Goal: Task Accomplishment & Management: Manage account settings

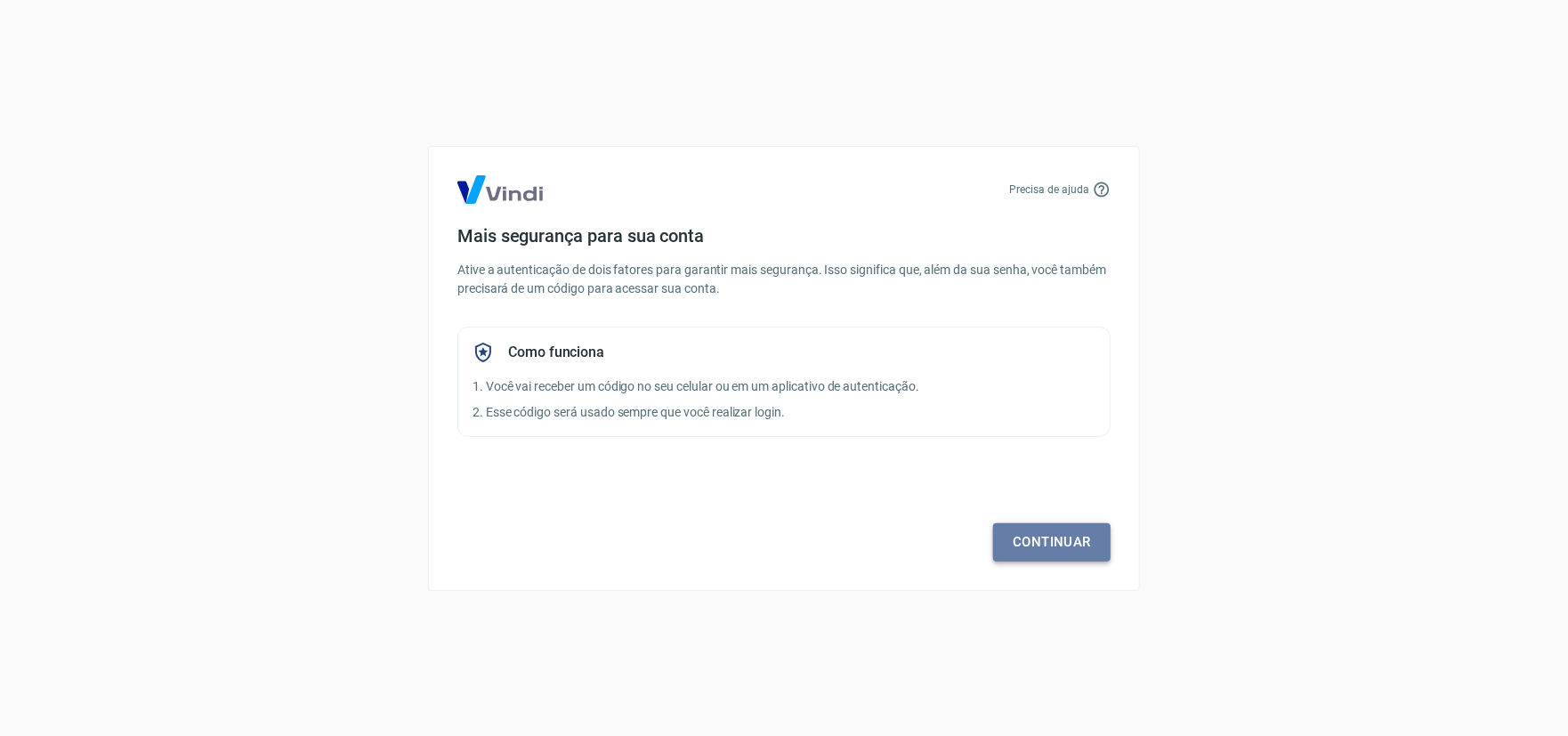
click at [1043, 530] on link "Continuar" at bounding box center [1052, 542] width 117 height 38
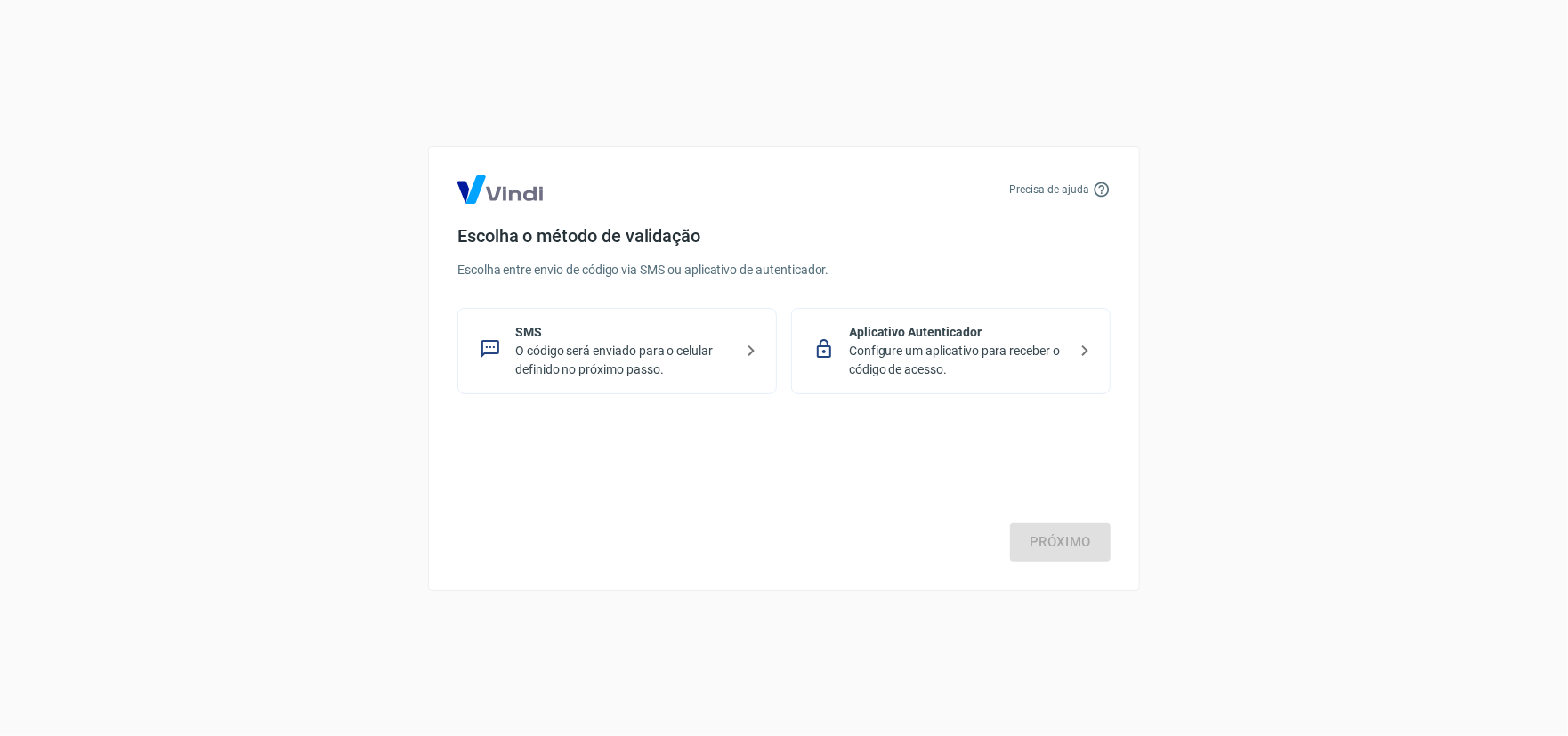
click at [715, 354] on p "O código será enviado para o celular definido no próximo passo." at bounding box center [625, 361] width 218 height 38
click at [1081, 533] on link "Próximo" at bounding box center [1060, 542] width 100 height 38
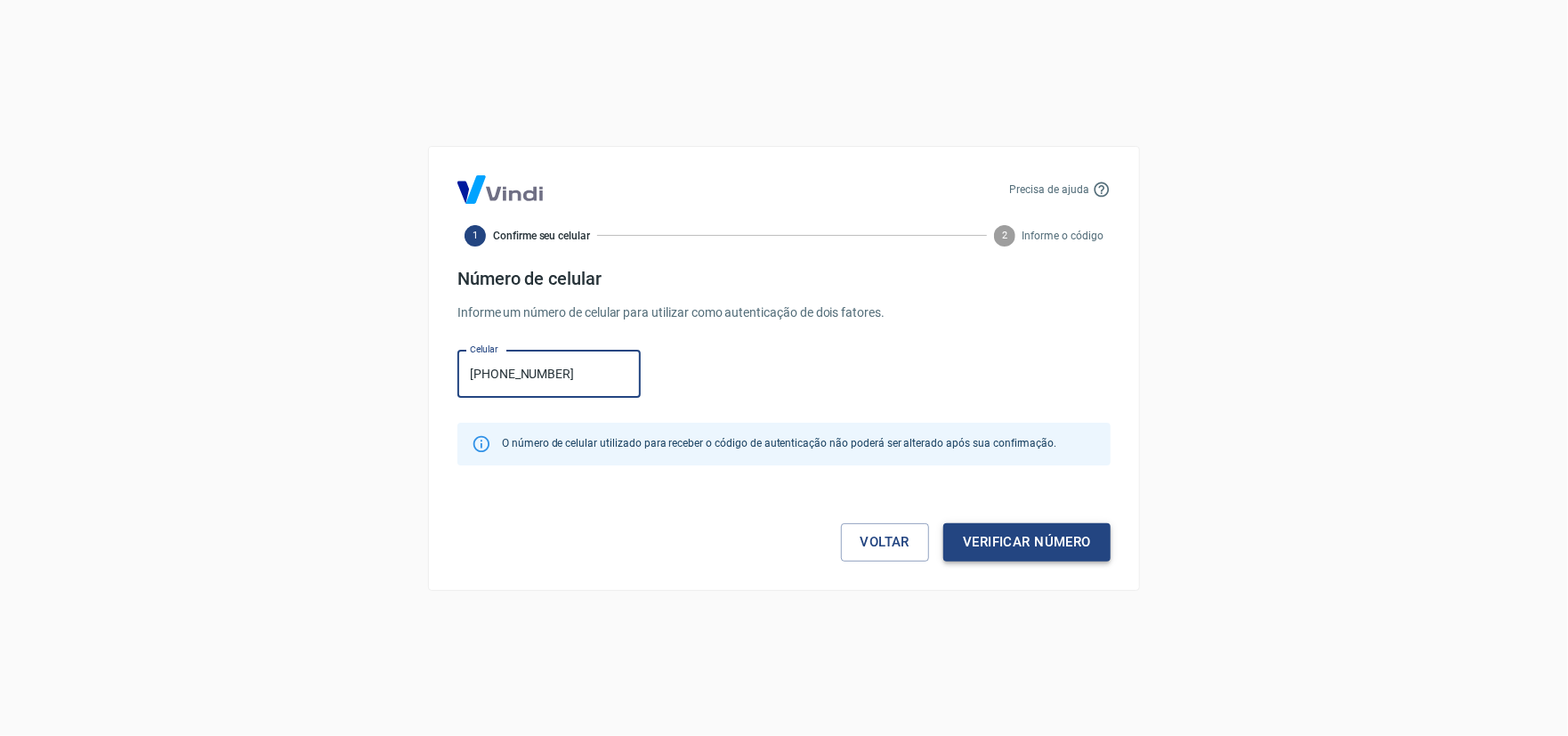
type input "(11) 96315-8079"
click at [999, 548] on button "Verificar número" at bounding box center [1027, 542] width 168 height 38
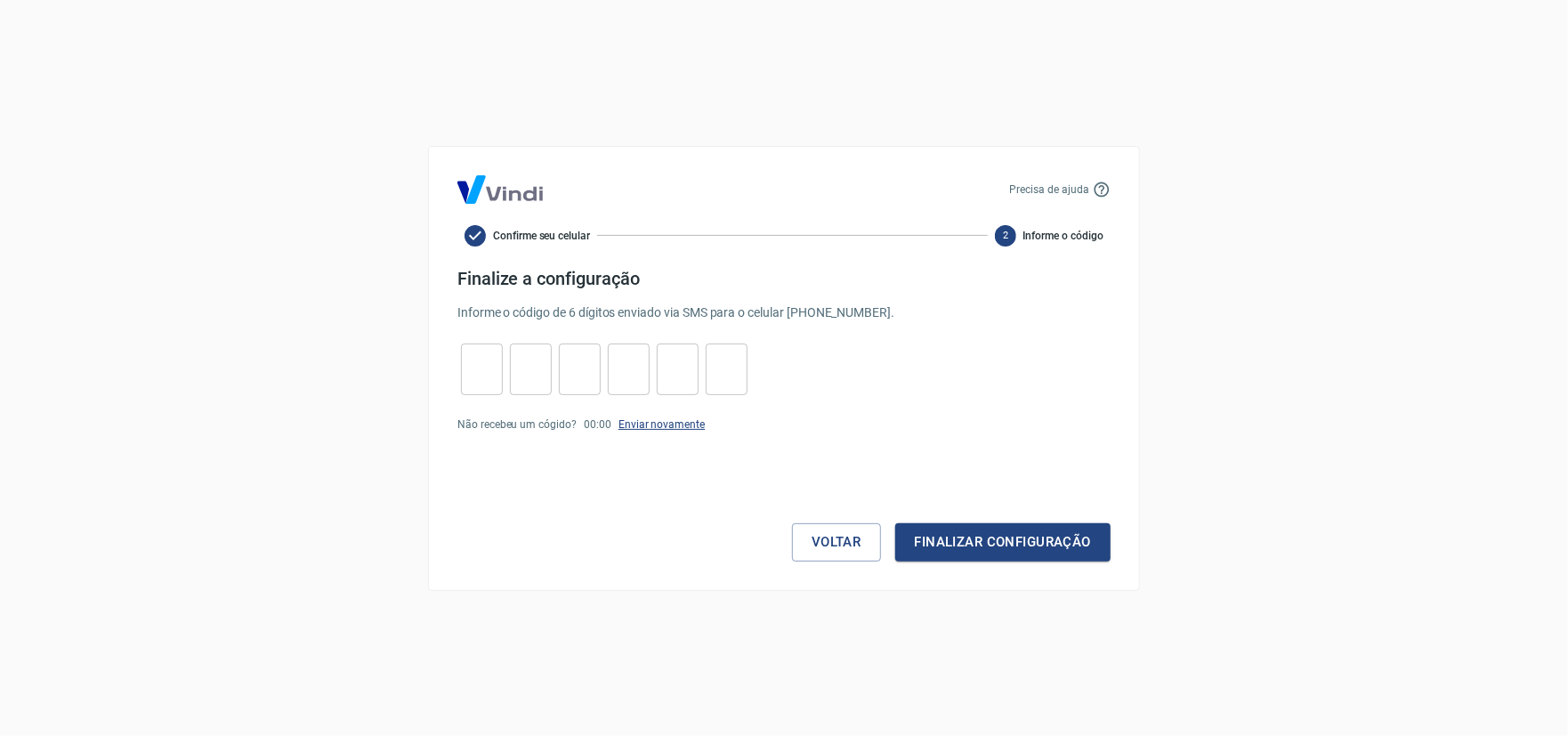
click at [650, 420] on link "Enviar novamente" at bounding box center [661, 424] width 86 height 13
click at [651, 426] on link "Enviar novamente" at bounding box center [661, 424] width 86 height 13
click at [485, 375] on input "tel" at bounding box center [482, 368] width 42 height 39
click at [999, 548] on button "Finalizar configuração" at bounding box center [1003, 542] width 215 height 38
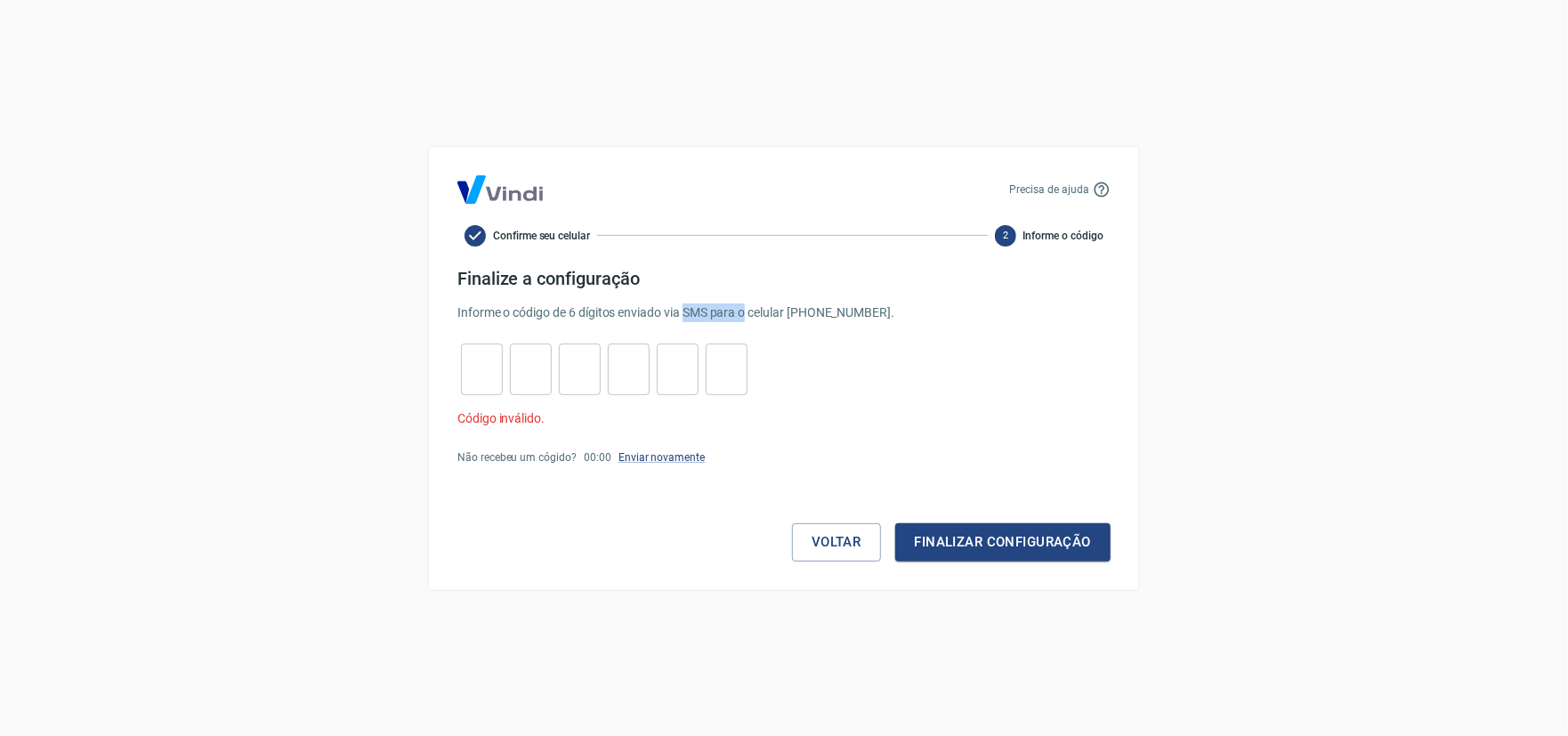
drag, startPoint x: 687, startPoint y: 312, endPoint x: 748, endPoint y: 314, distance: 61.0
click at [748, 314] on p "Informe o código de 6 dígitos enviado via SMS para o celular (11) 96315-8079 ." at bounding box center [784, 313] width 653 height 19
click at [663, 559] on div "Voltar Finalizar configuração" at bounding box center [784, 523] width 653 height 74
click at [472, 384] on input "tel" at bounding box center [482, 368] width 42 height 39
click at [283, 445] on div "Precisa de ajuda Confirme seu celular 2 Informe o código Finalize a configuraçã…" at bounding box center [784, 368] width 1568 height 736
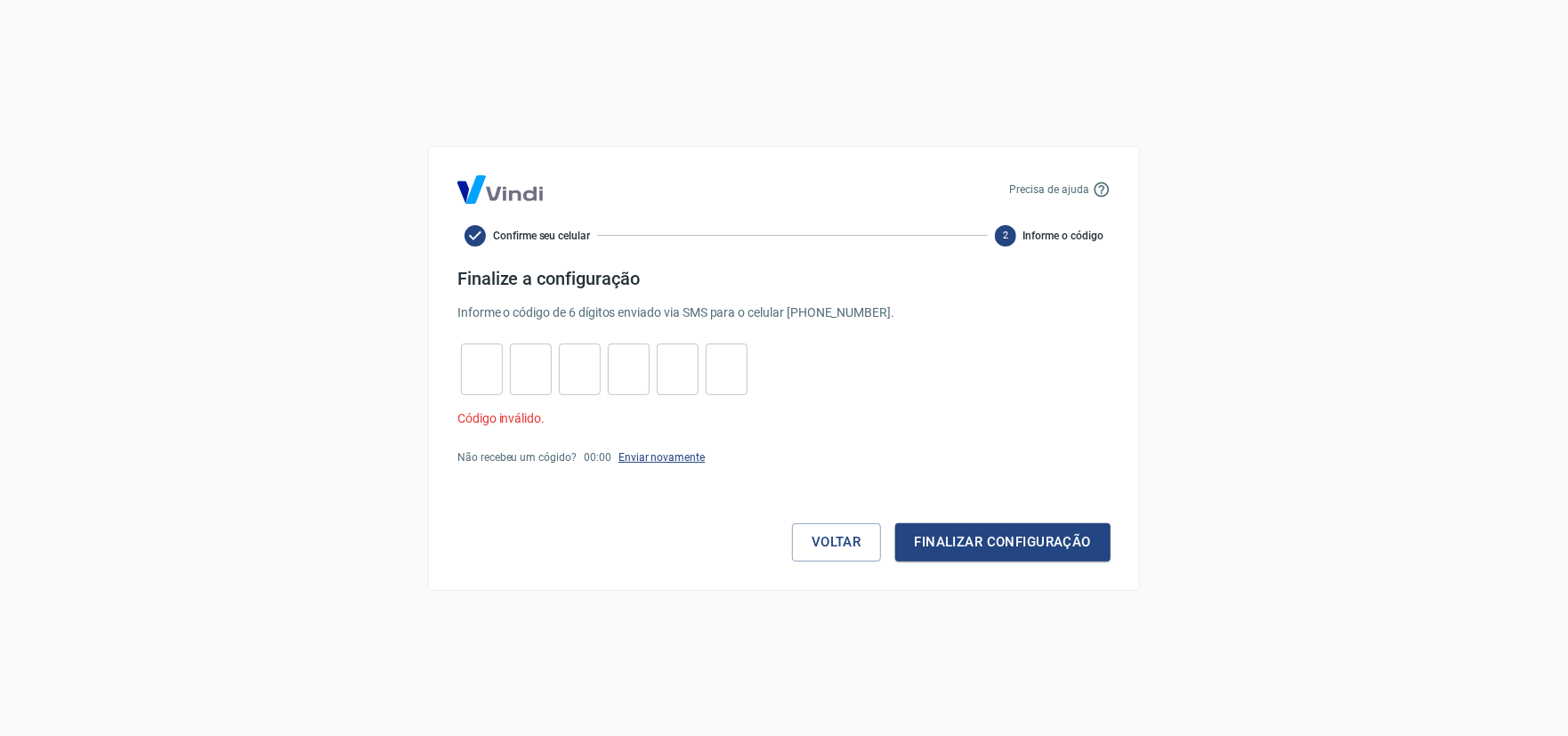
click at [641, 461] on link "Enviar novamente" at bounding box center [661, 457] width 86 height 13
click at [438, 548] on div "Precisa de ajuda Confirme seu celular 2 Informe o código Finalize a configuraçã…" at bounding box center [784, 368] width 712 height 445
click at [1038, 246] on div "Precisa de ajuda Confirme seu celular 2 Informe o código Finalize a configuraçã…" at bounding box center [784, 368] width 712 height 445
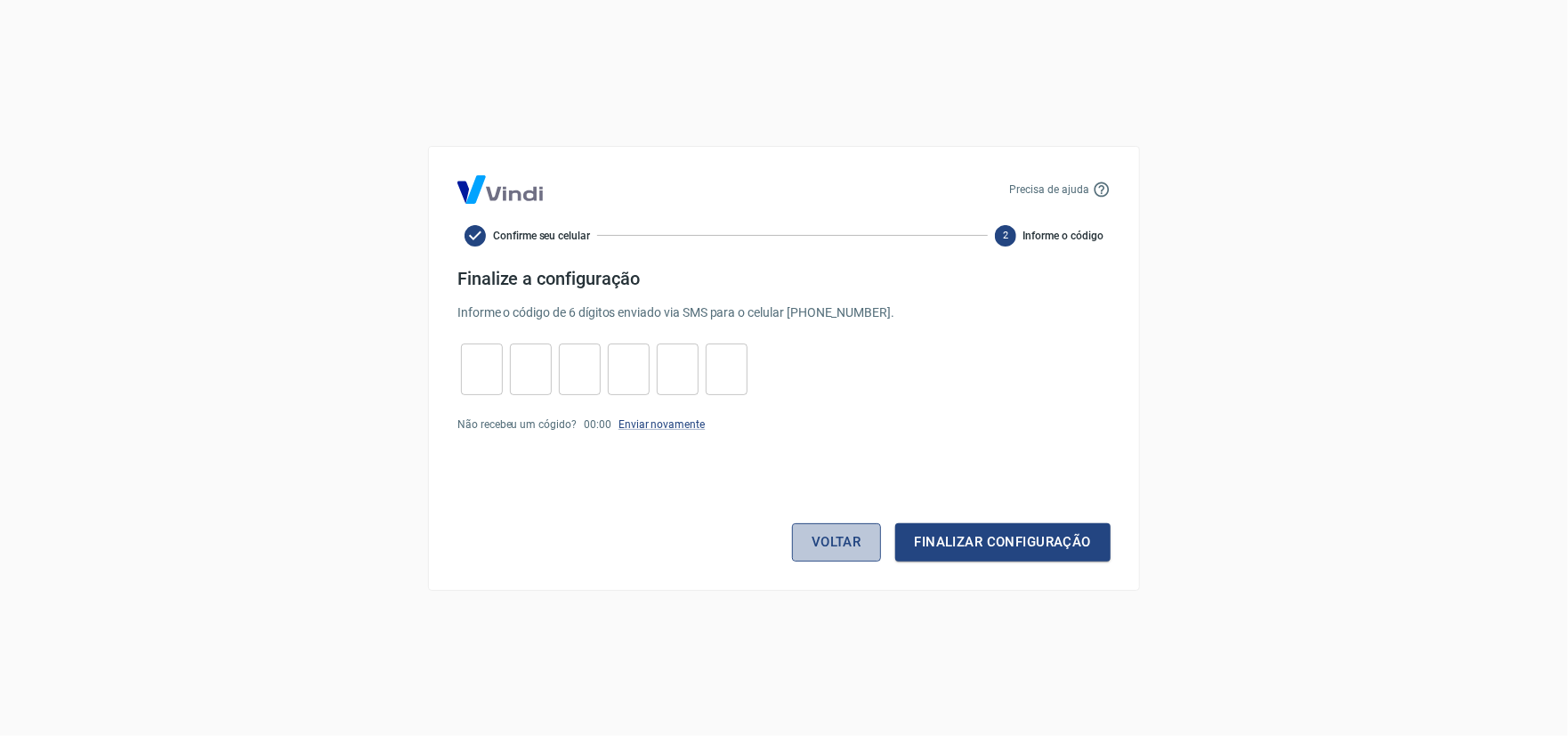
click at [819, 549] on button "Voltar" at bounding box center [837, 542] width 89 height 38
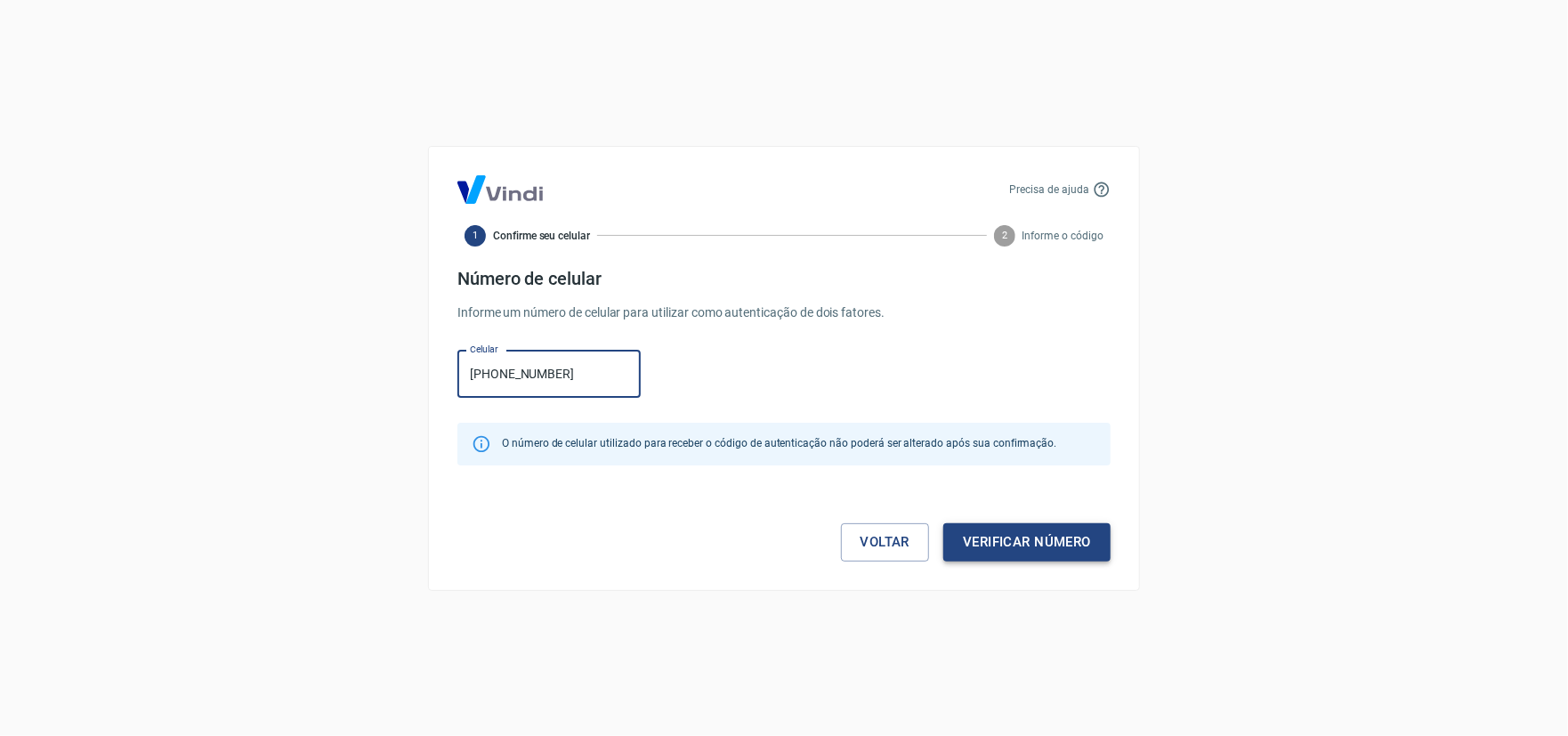
type input "(11) 96315-8079"
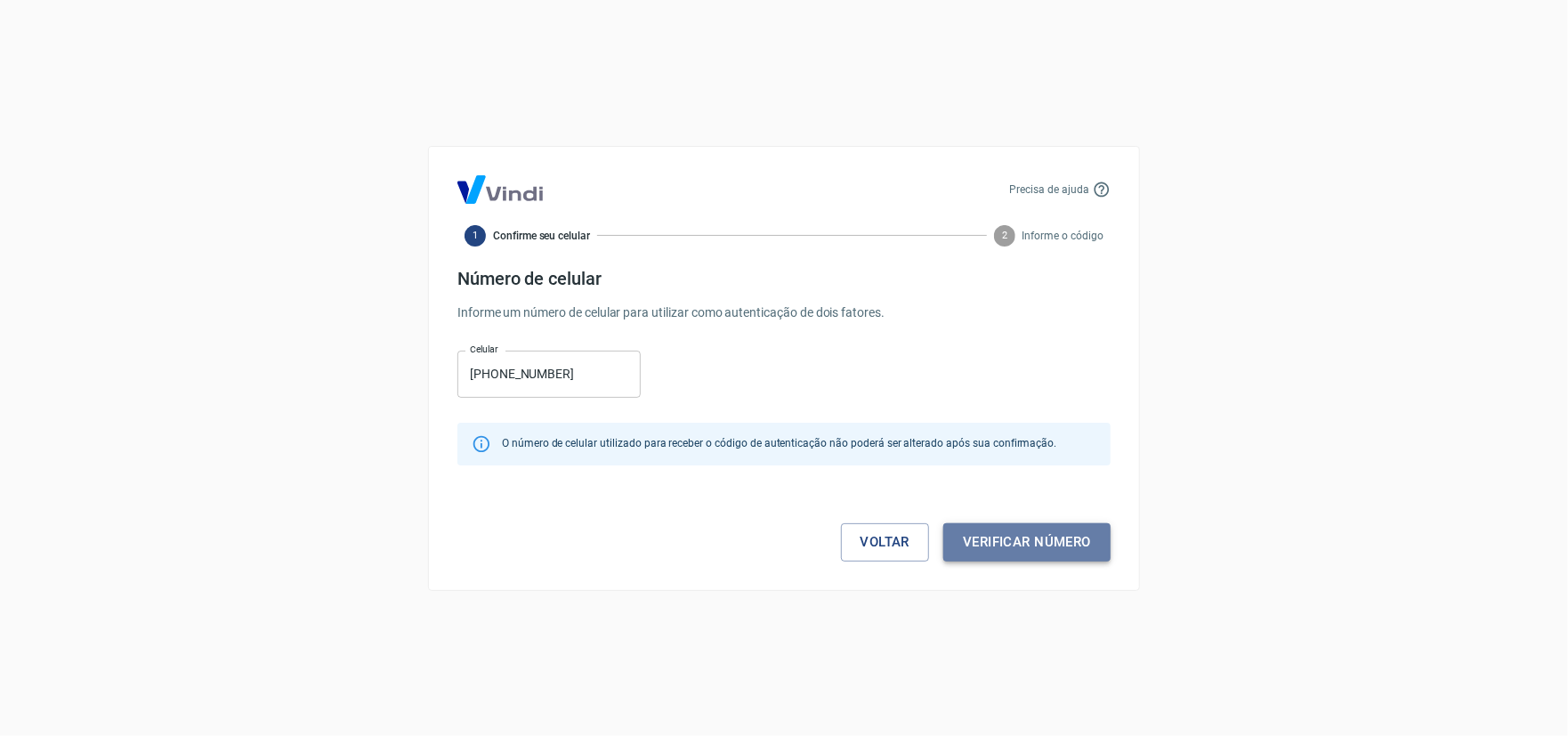
click at [1033, 545] on button "Verificar número" at bounding box center [1027, 542] width 168 height 38
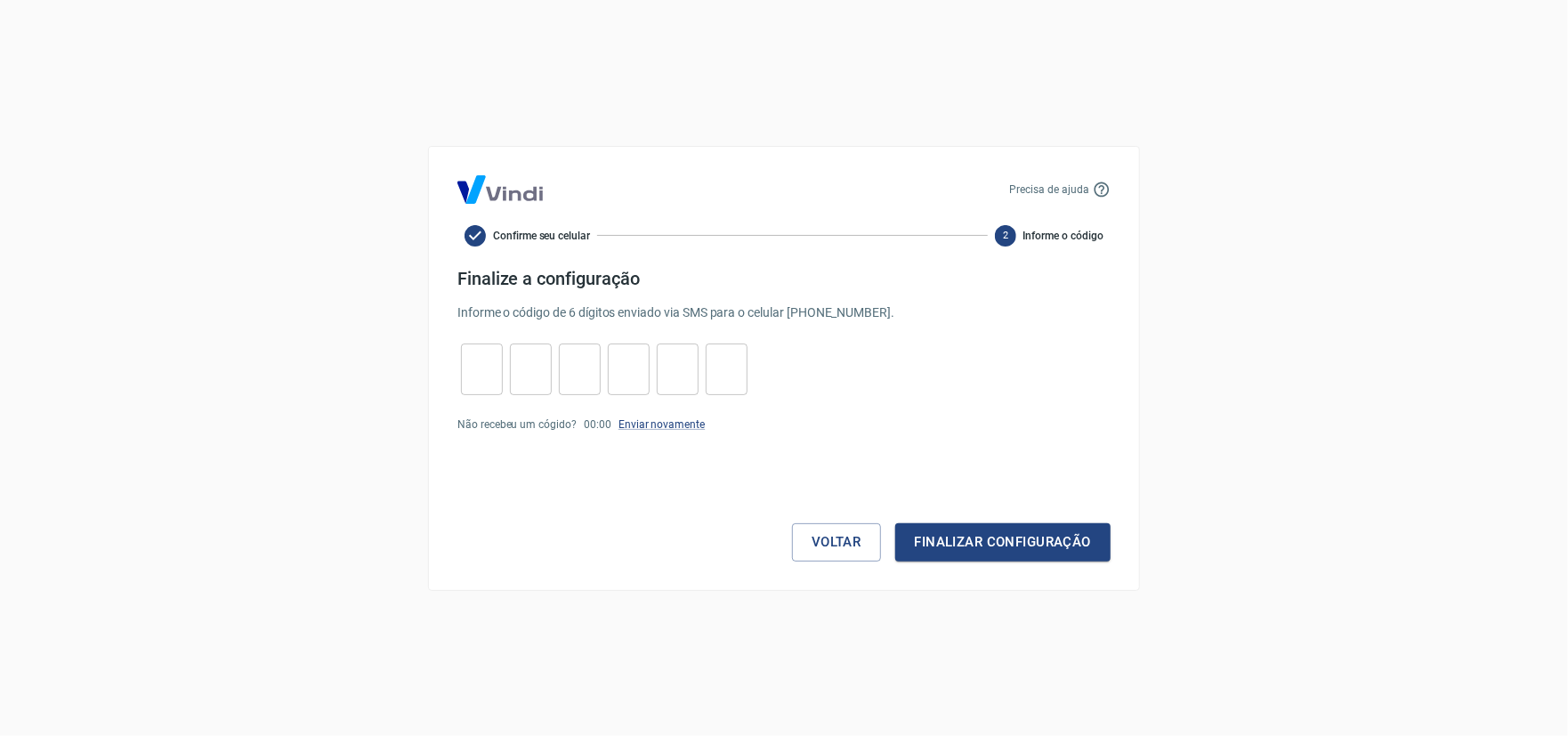
click at [294, 208] on div "Precisa de ajuda Confirme seu celular 2 Informe o código Finalize a configuraçã…" at bounding box center [784, 368] width 1568 height 736
click at [343, 529] on div "Precisa de ajuda Confirme seu celular 2 Informe o código Finalize a configuraçã…" at bounding box center [784, 368] width 1568 height 736
click at [833, 544] on button "Voltar" at bounding box center [837, 542] width 89 height 38
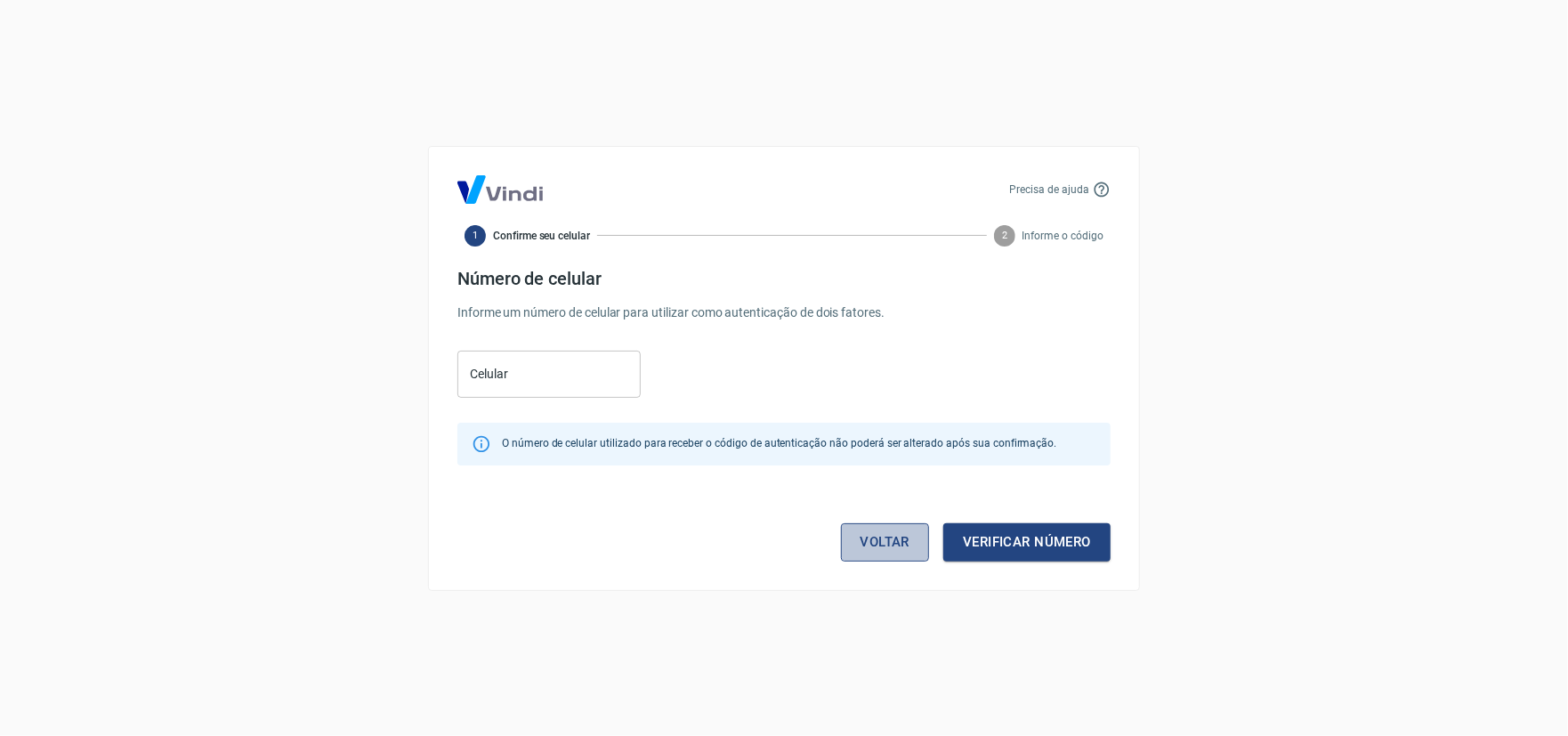
click at [879, 545] on link "Voltar" at bounding box center [886, 542] width 89 height 38
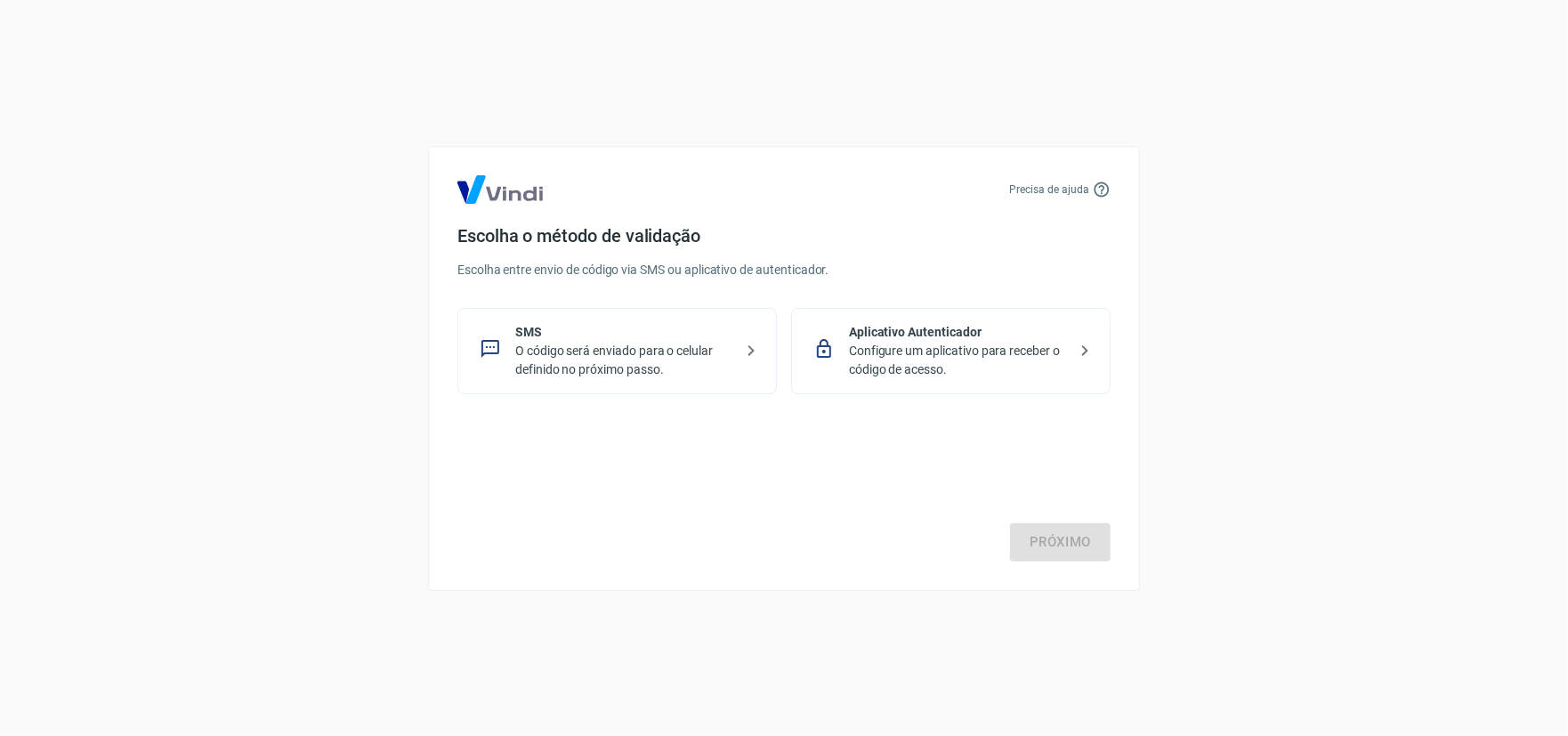
click at [939, 354] on p "Configure um aplicativo para receber o código de acesso." at bounding box center [958, 361] width 218 height 38
click at [1069, 543] on link "Próximo" at bounding box center [1060, 542] width 100 height 38
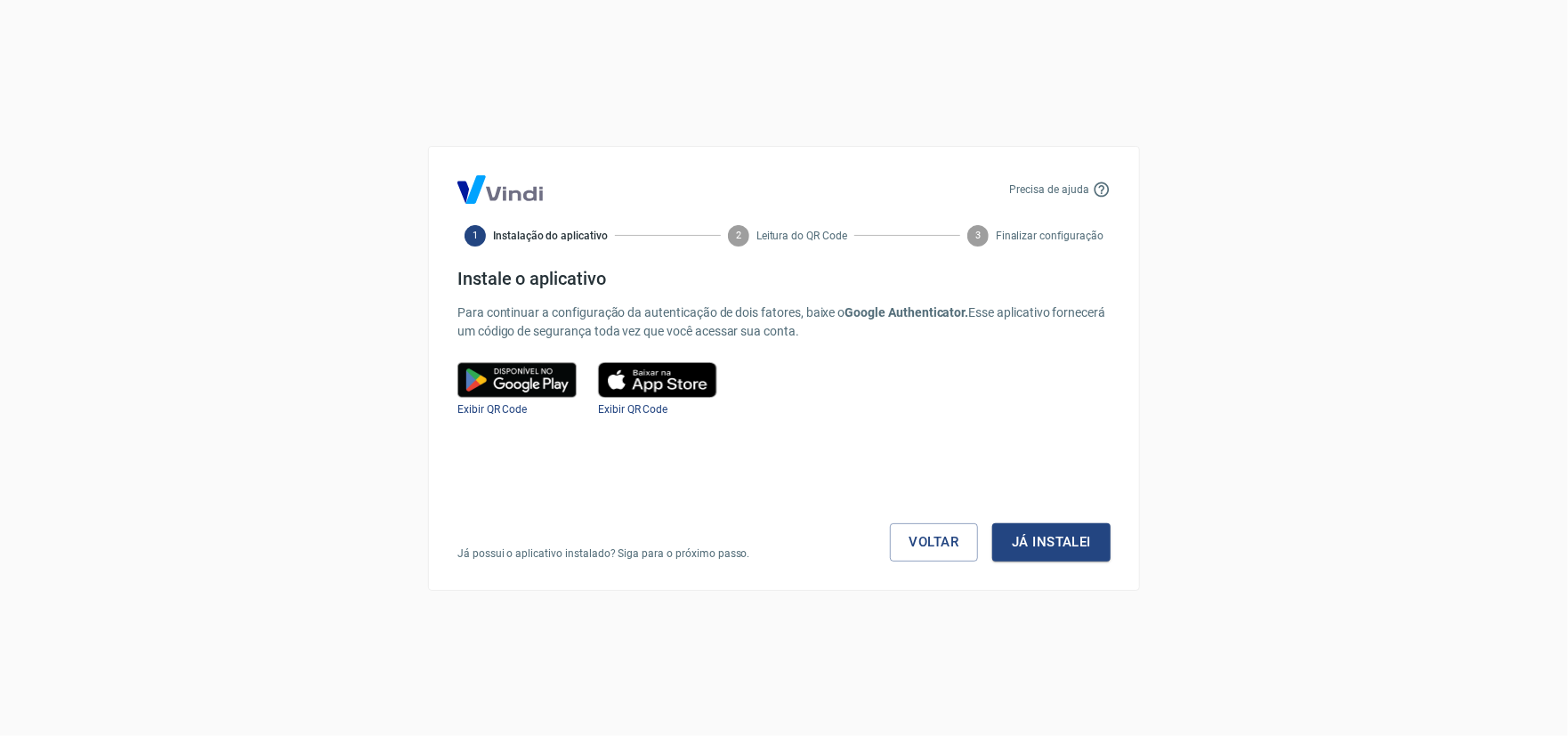
click at [529, 380] on img at bounding box center [517, 380] width 119 height 36
click at [494, 412] on span "Exibir QR Code" at bounding box center [493, 409] width 70 height 13
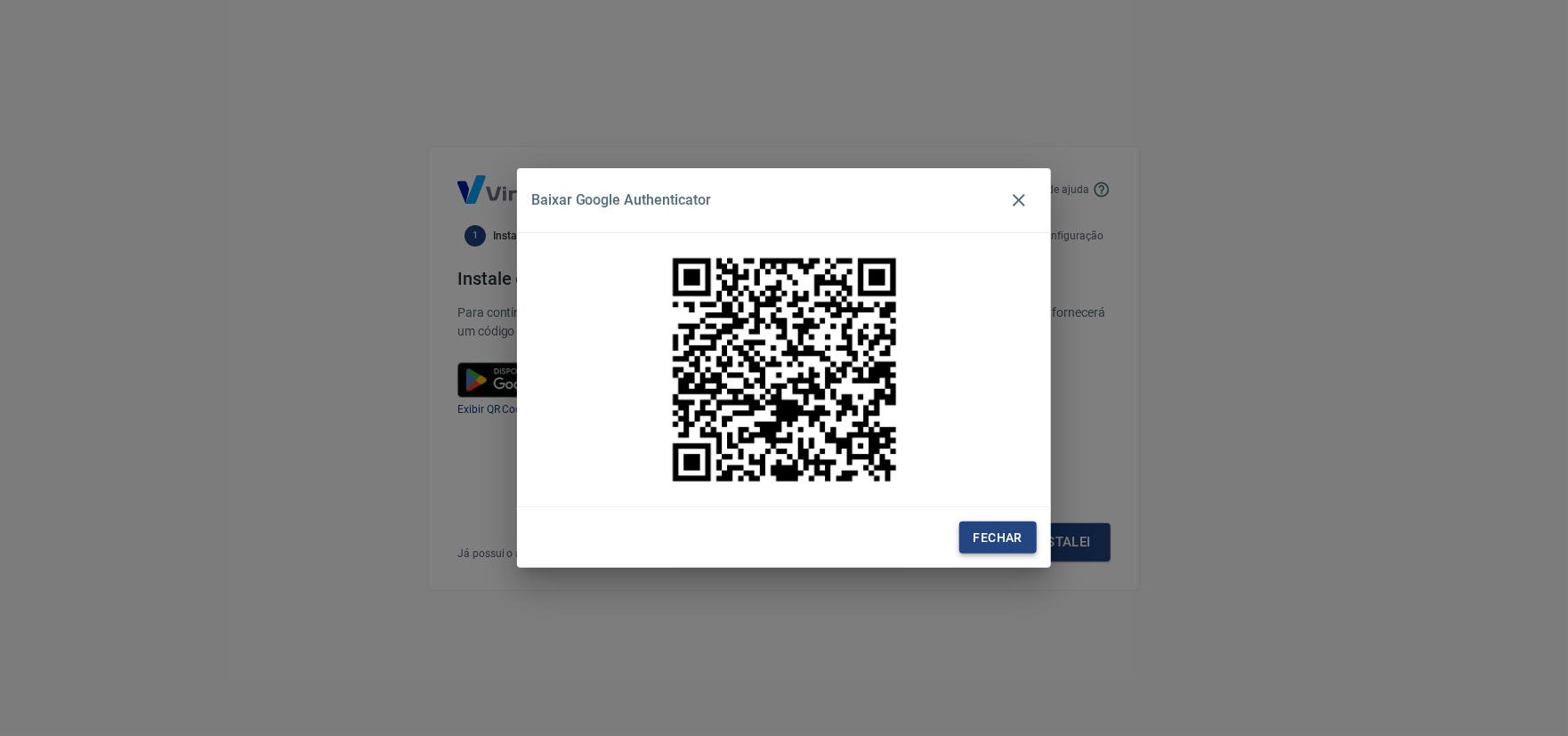
click at [1020, 540] on button "Fechar" at bounding box center [998, 537] width 77 height 33
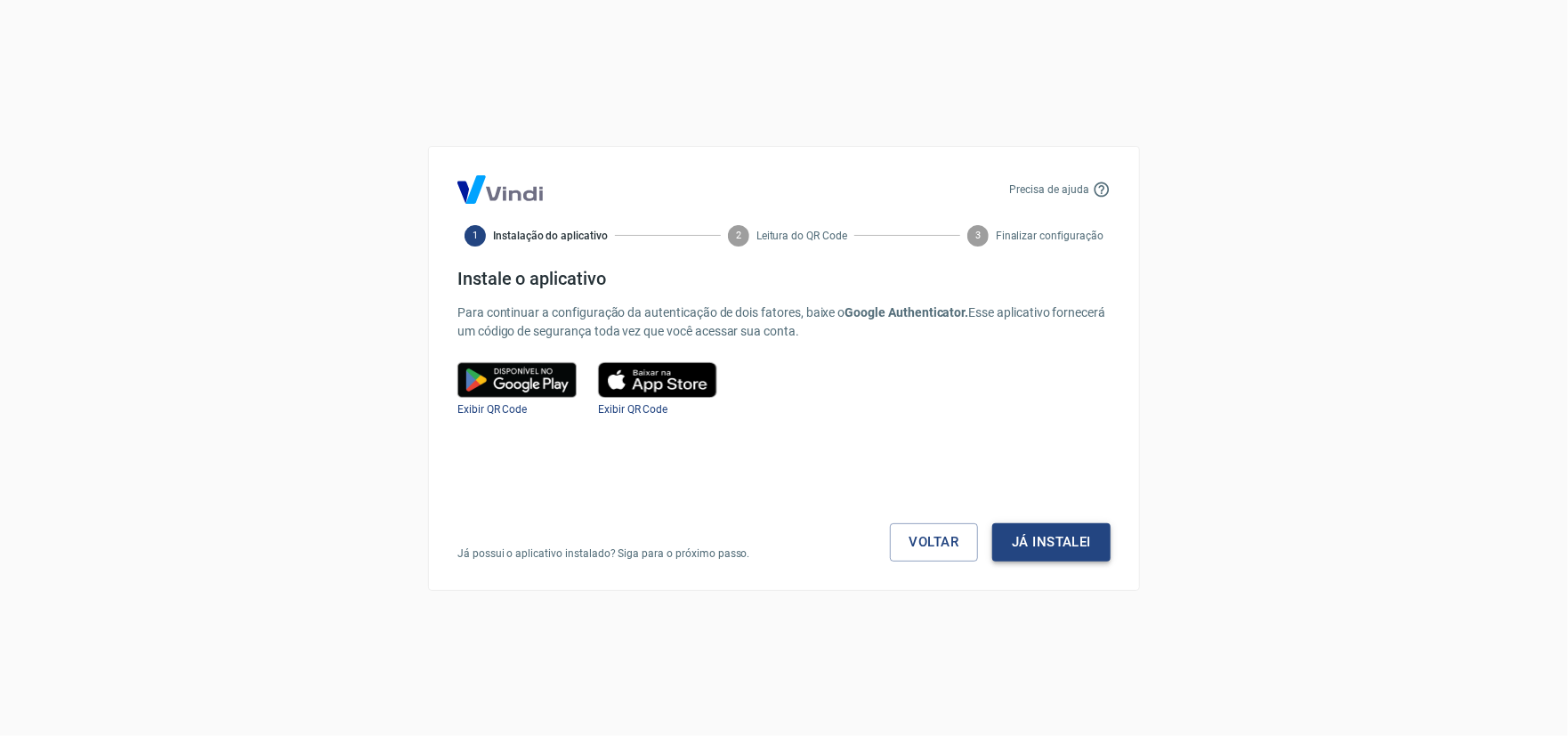
click at [1036, 545] on button "Já instalei" at bounding box center [1051, 542] width 118 height 38
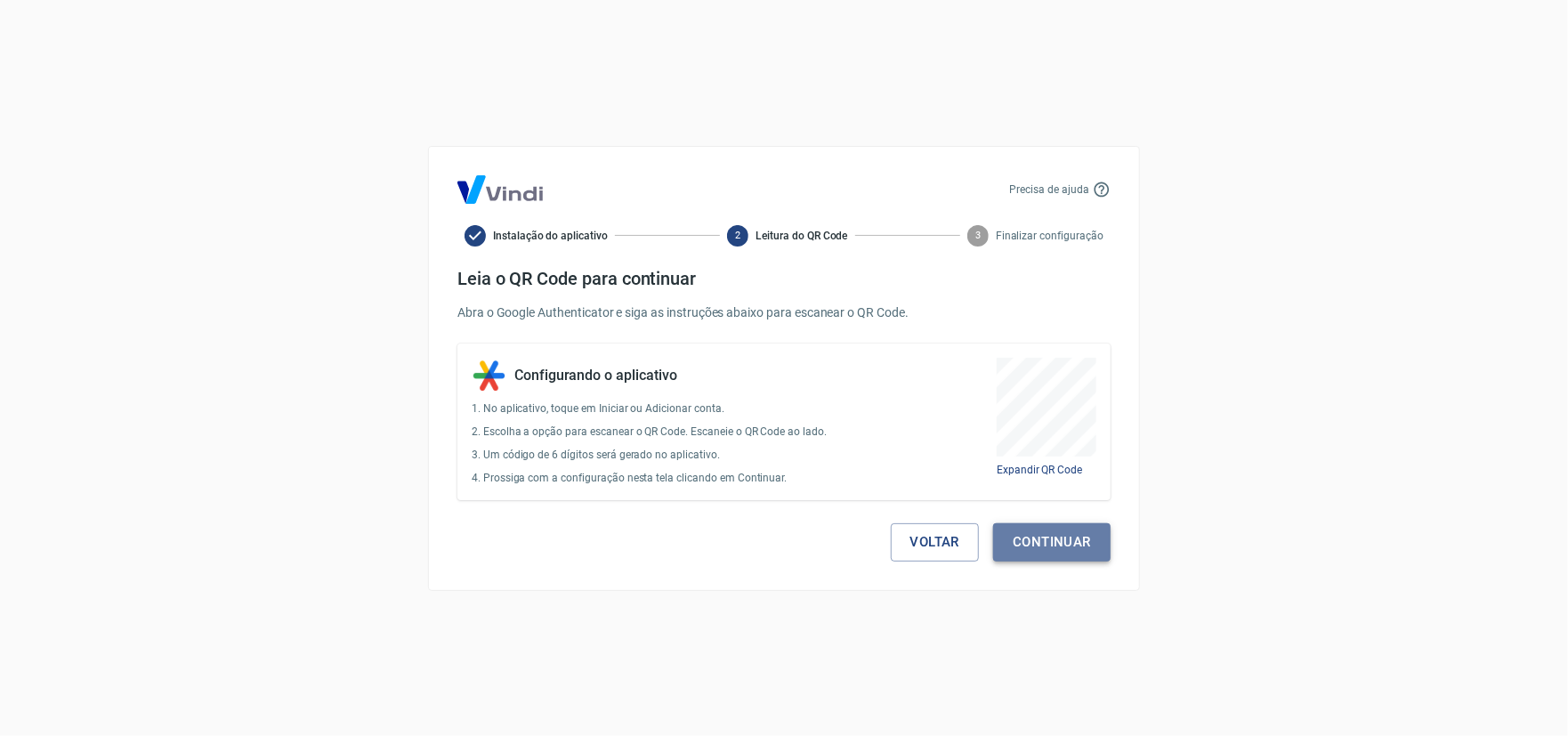
click at [1077, 541] on button "Continuar" at bounding box center [1052, 542] width 117 height 38
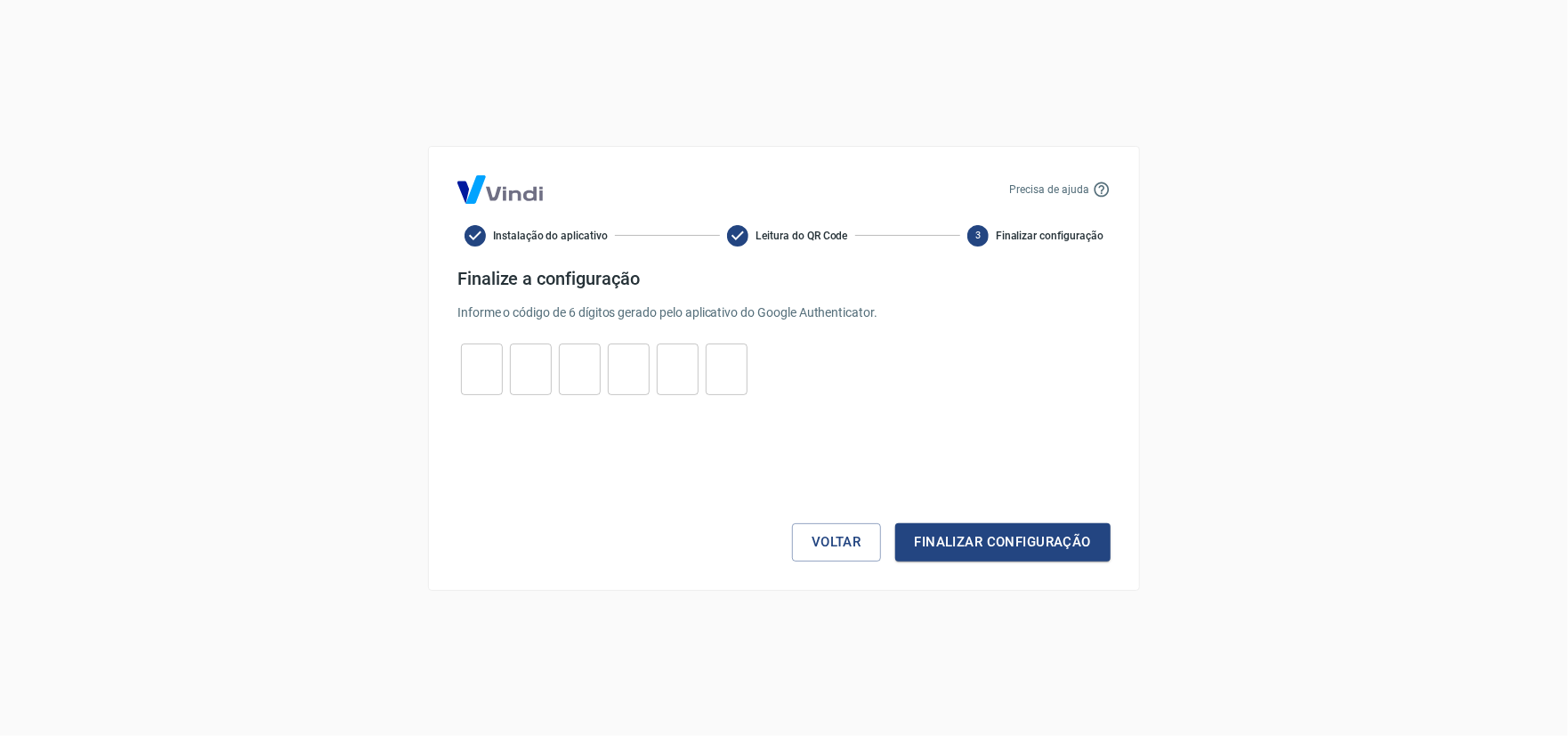
click at [487, 371] on input "tel" at bounding box center [482, 368] width 42 height 39
type input "7"
type input "9"
type input "7"
type input "5"
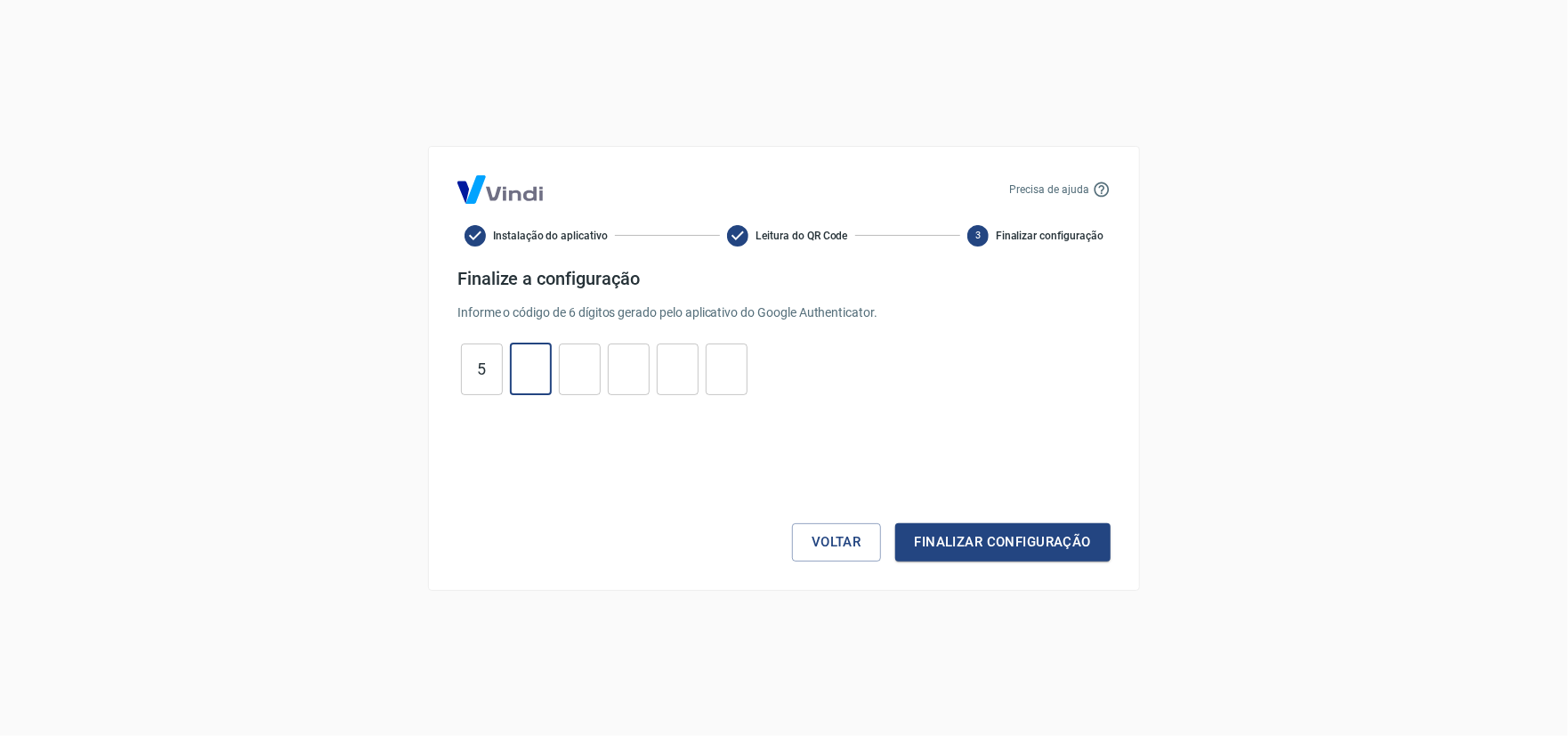
type input "8"
type input "9"
type input "3"
type input "1"
type input "4"
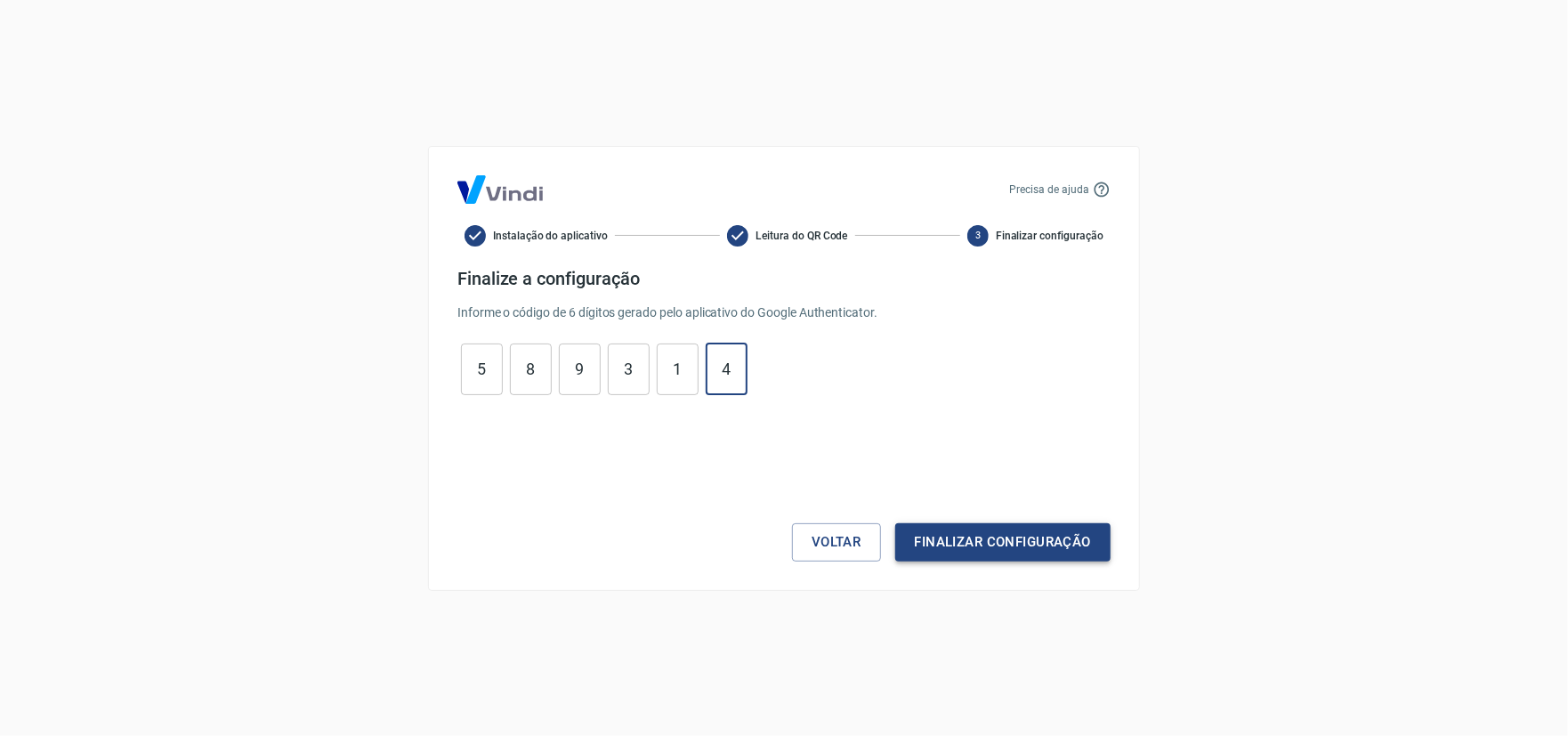
click at [999, 548] on button "Finalizar configuração" at bounding box center [1003, 542] width 215 height 38
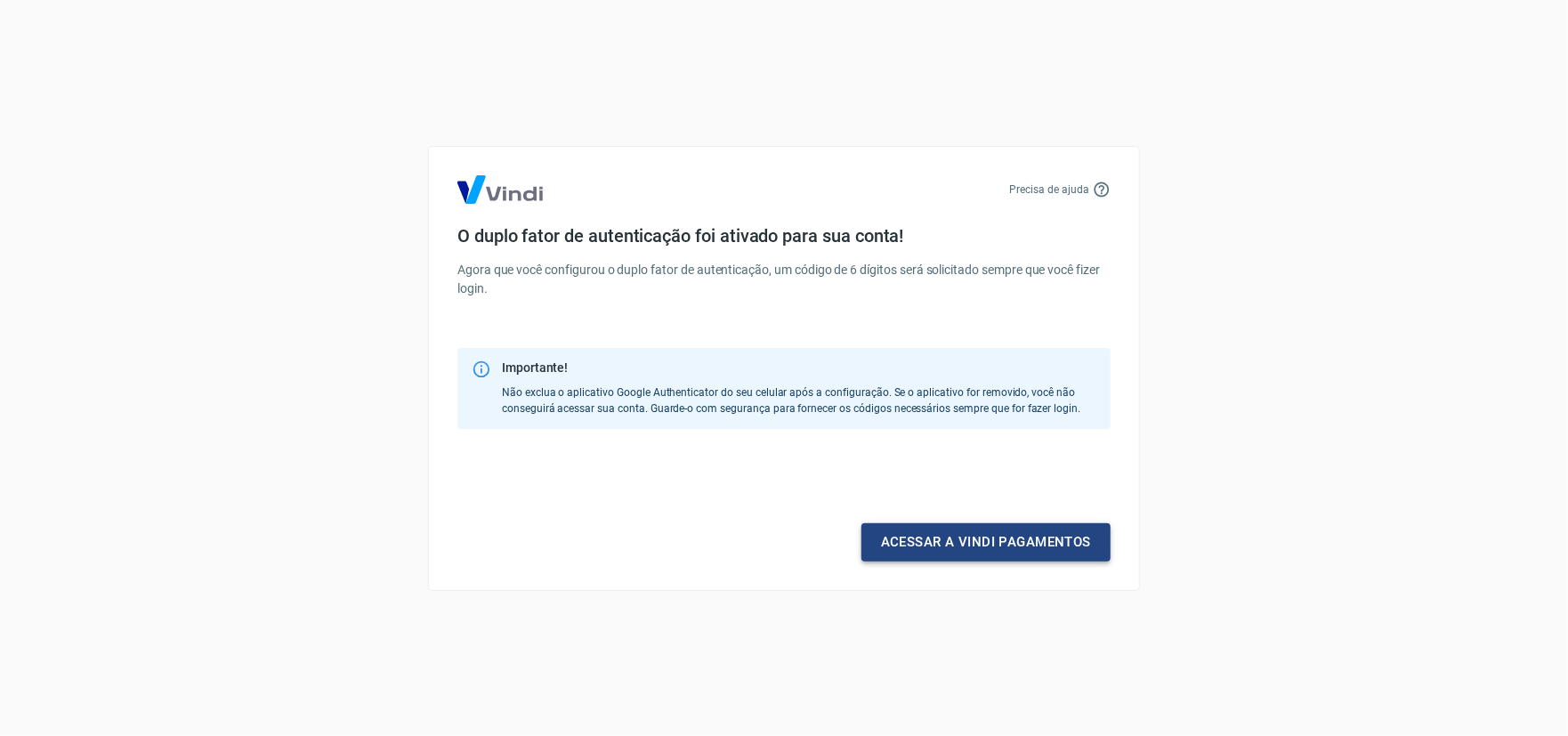
click at [990, 541] on link "Acessar a Vindi pagamentos" at bounding box center [986, 542] width 249 height 38
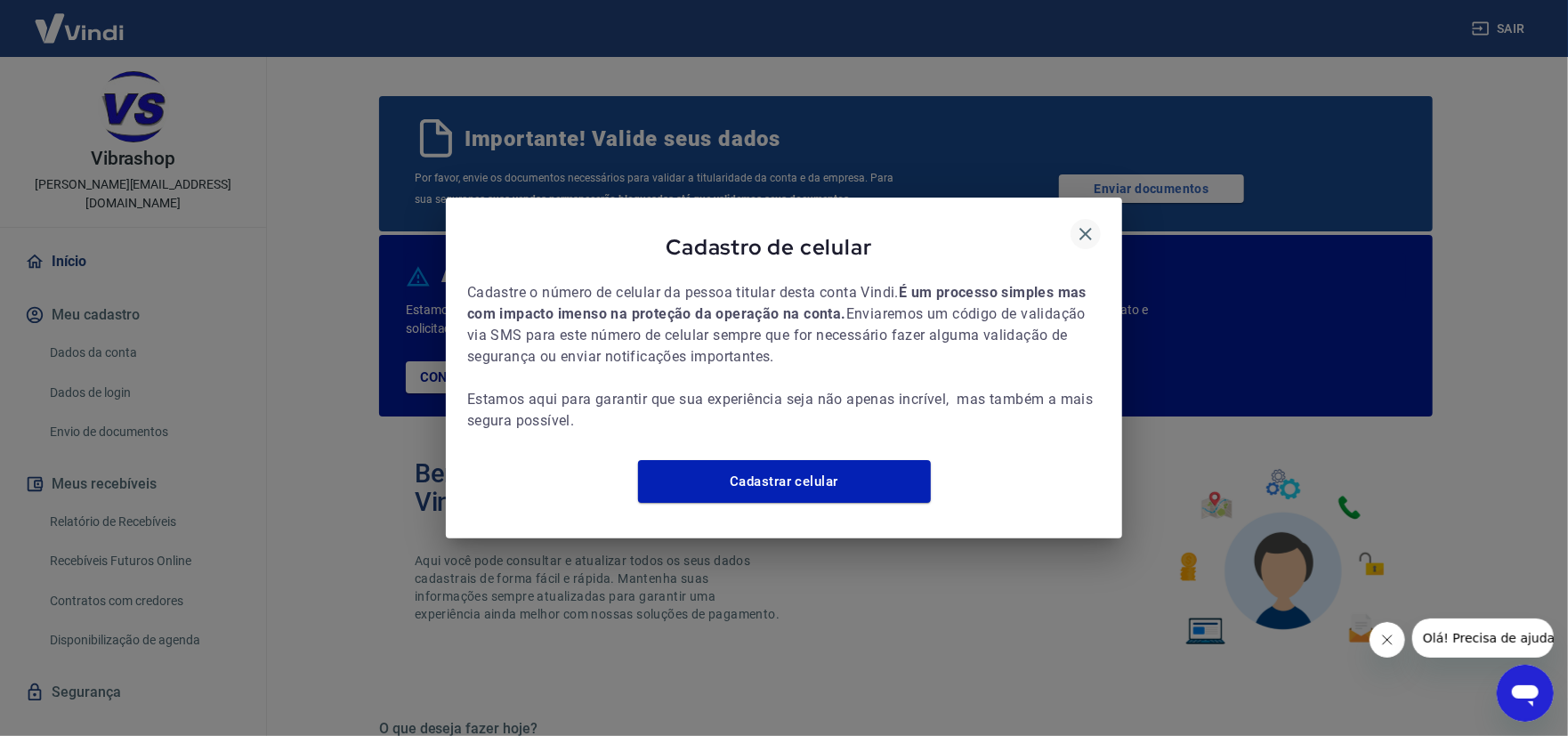
click at [1085, 223] on icon "button" at bounding box center [1086, 234] width 22 height 22
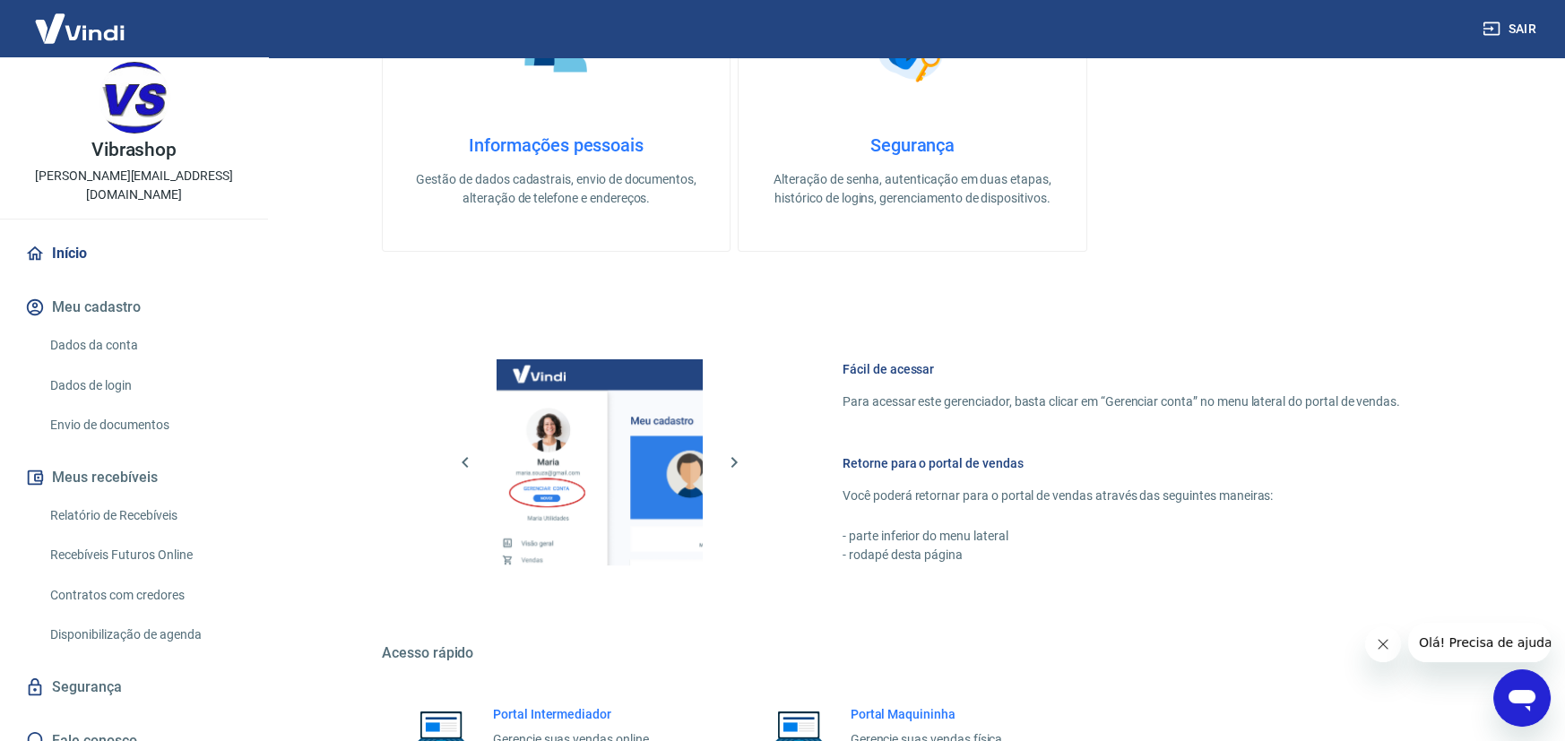
scroll to position [981, 0]
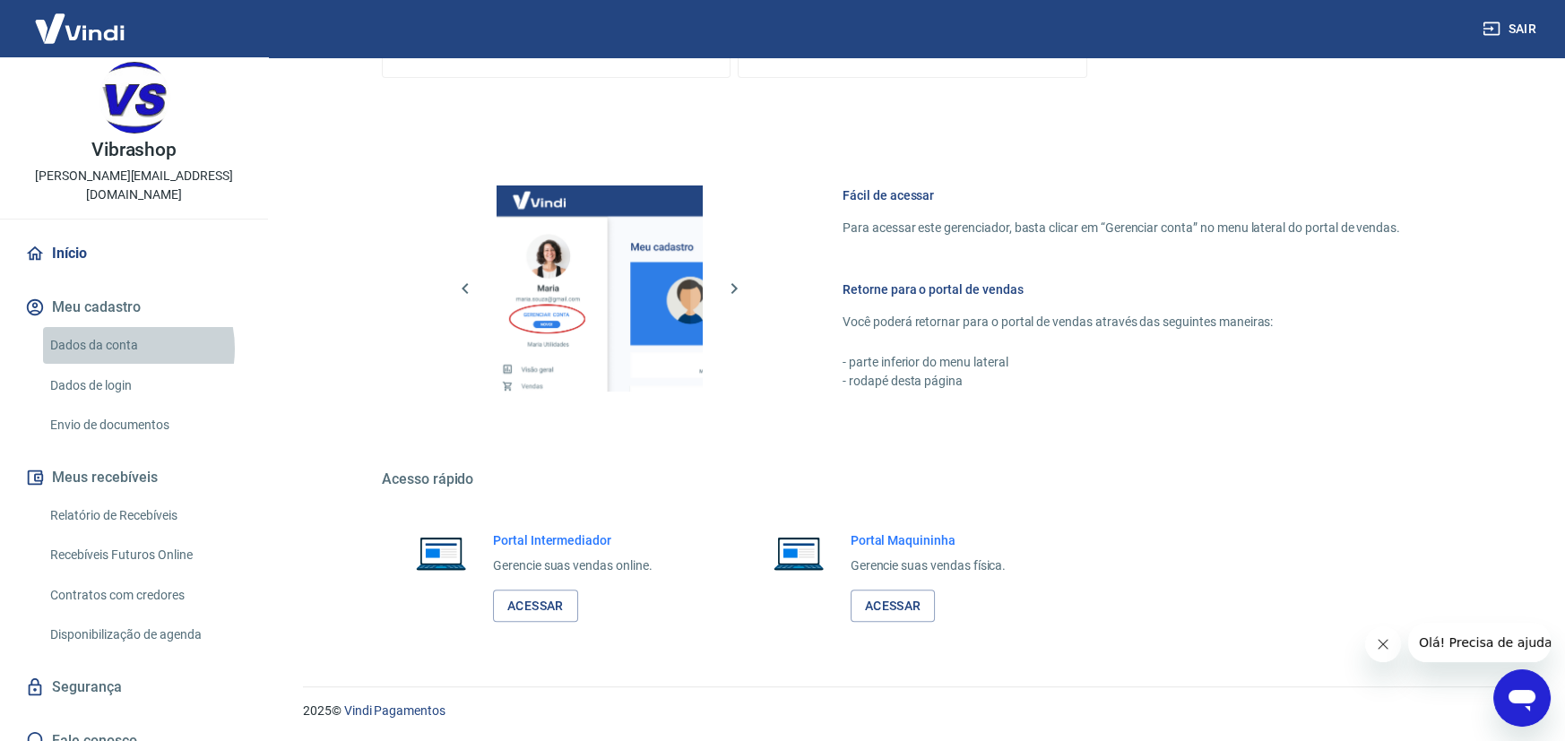
click at [116, 328] on link "Dados da conta" at bounding box center [144, 345] width 203 height 37
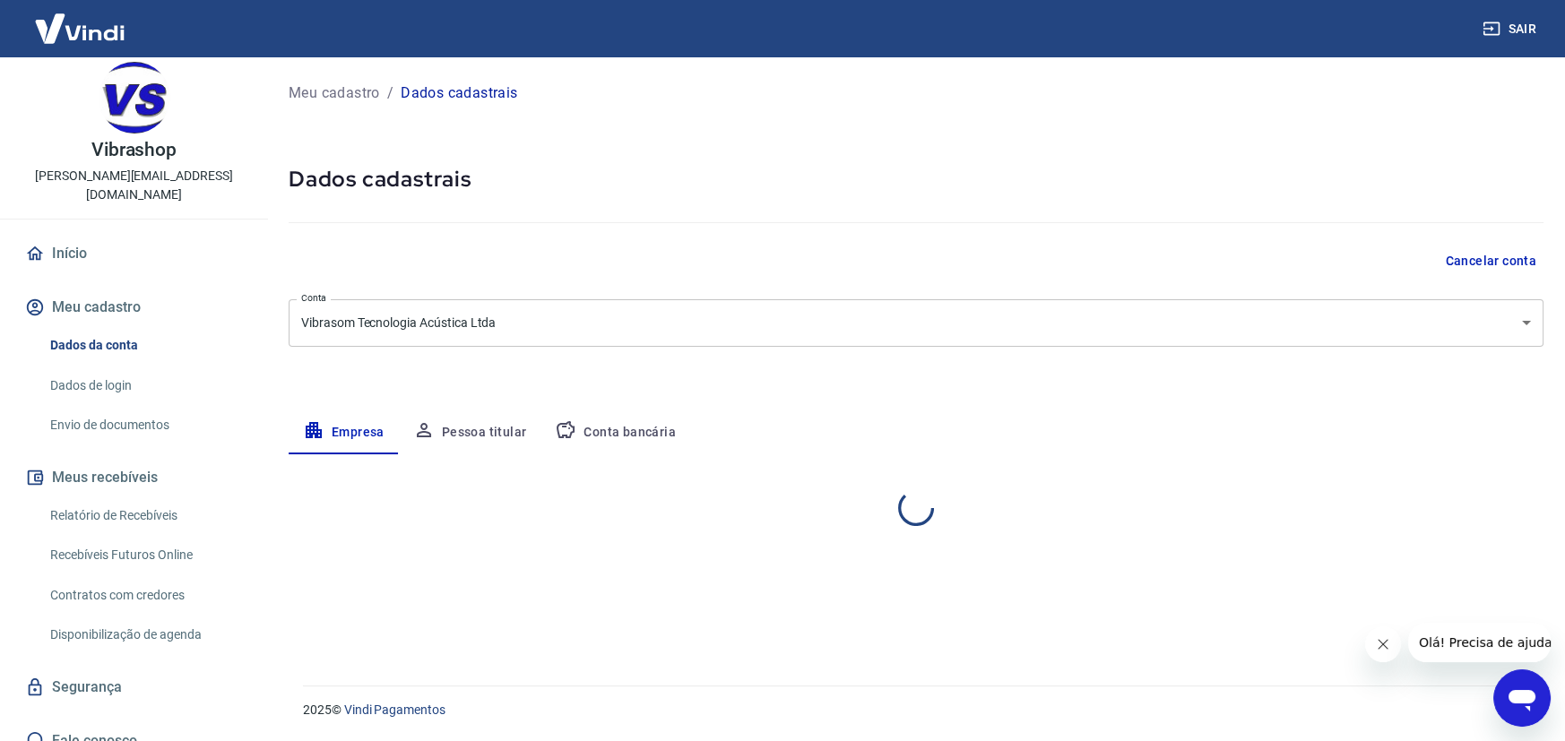
select select "SP"
select select "business"
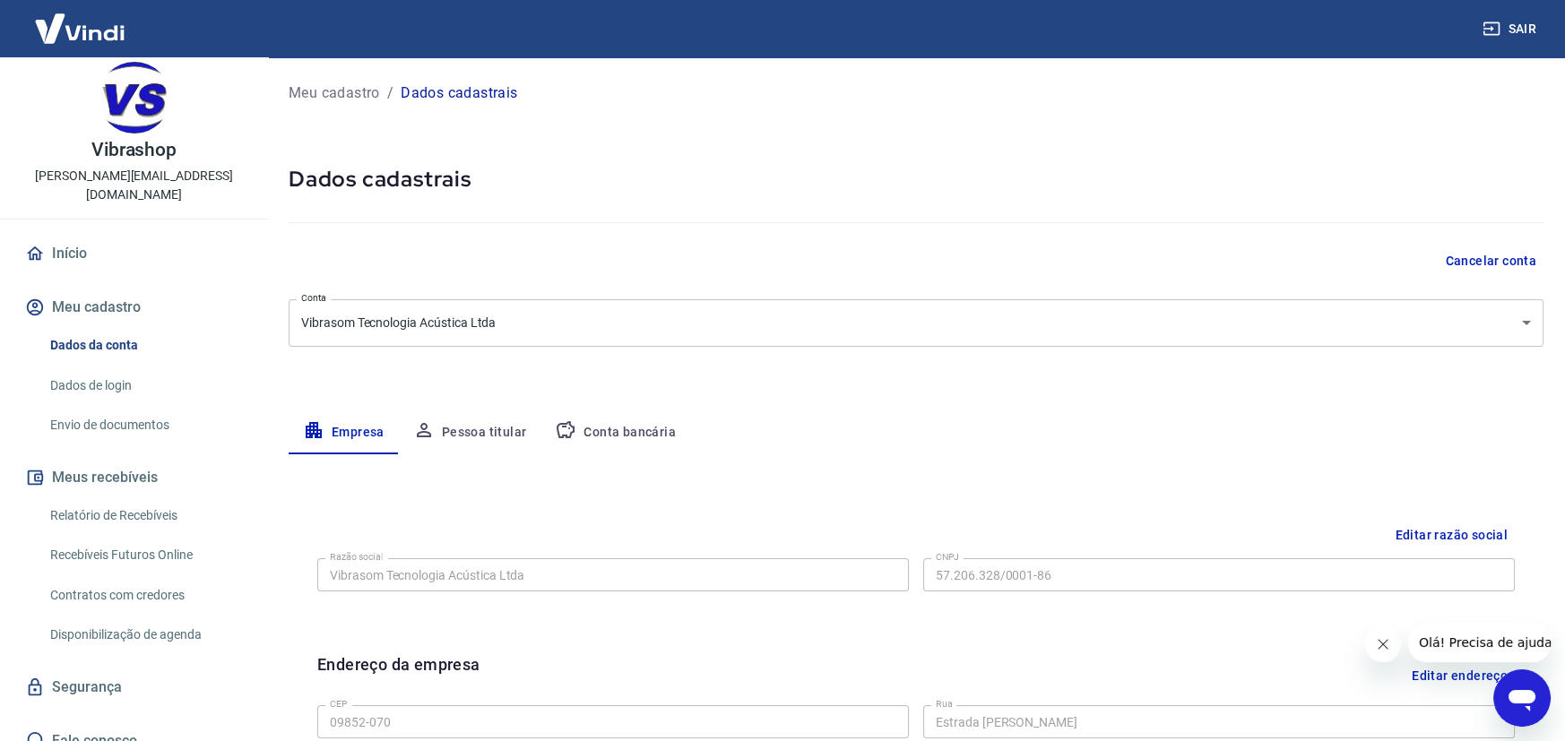
click at [61, 234] on link "Início" at bounding box center [134, 253] width 225 height 39
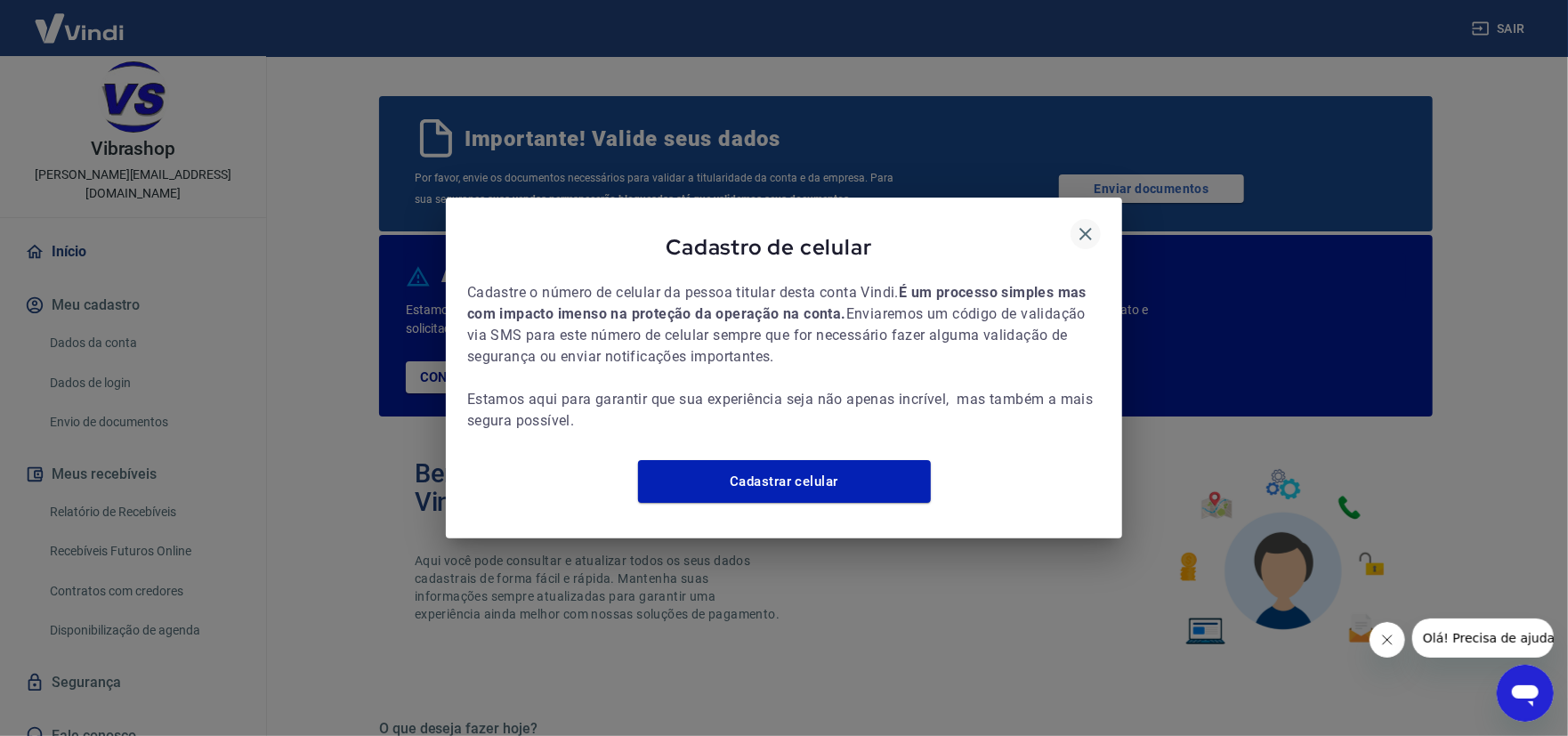
click at [1086, 227] on icon "button" at bounding box center [1085, 233] width 13 height 13
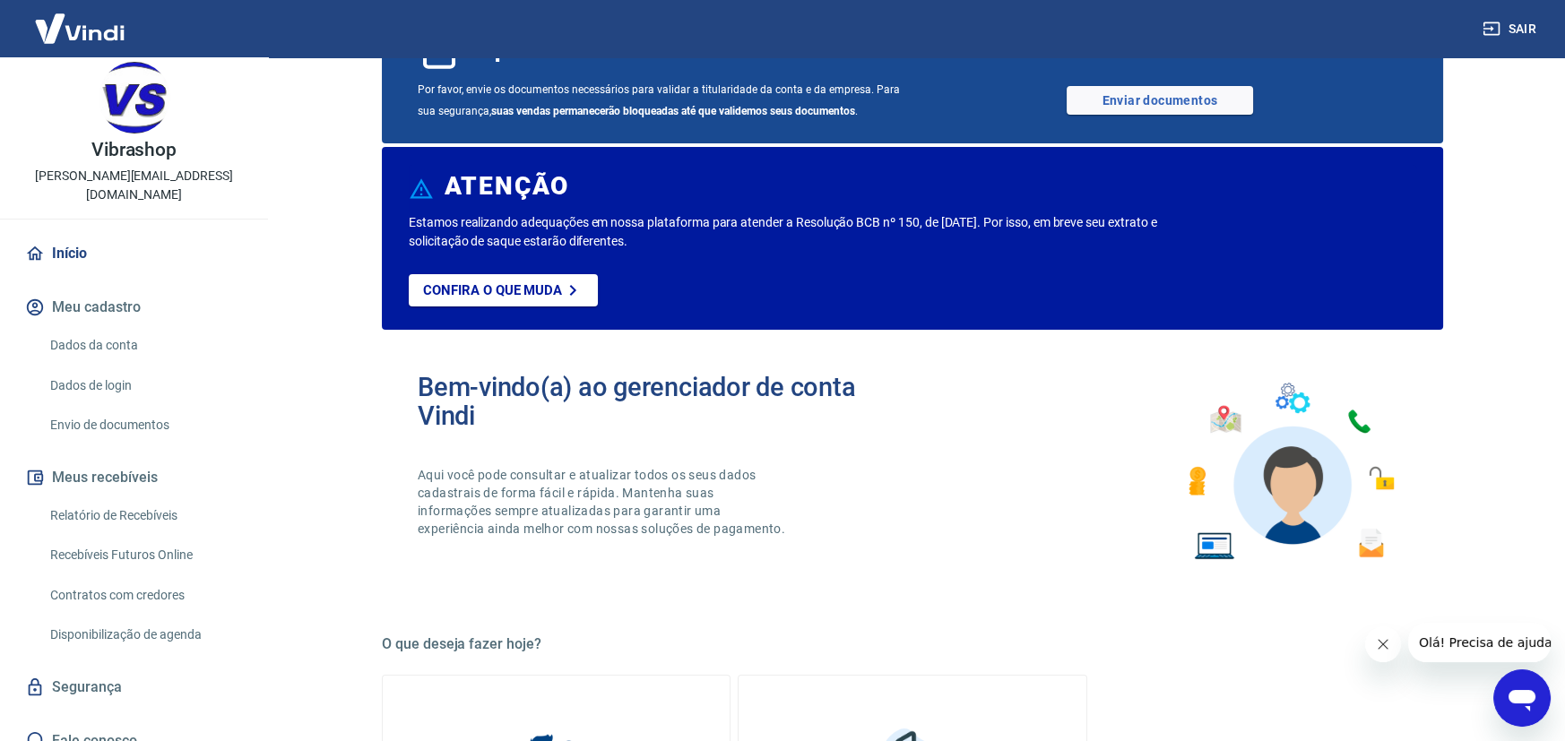
scroll to position [269, 0]
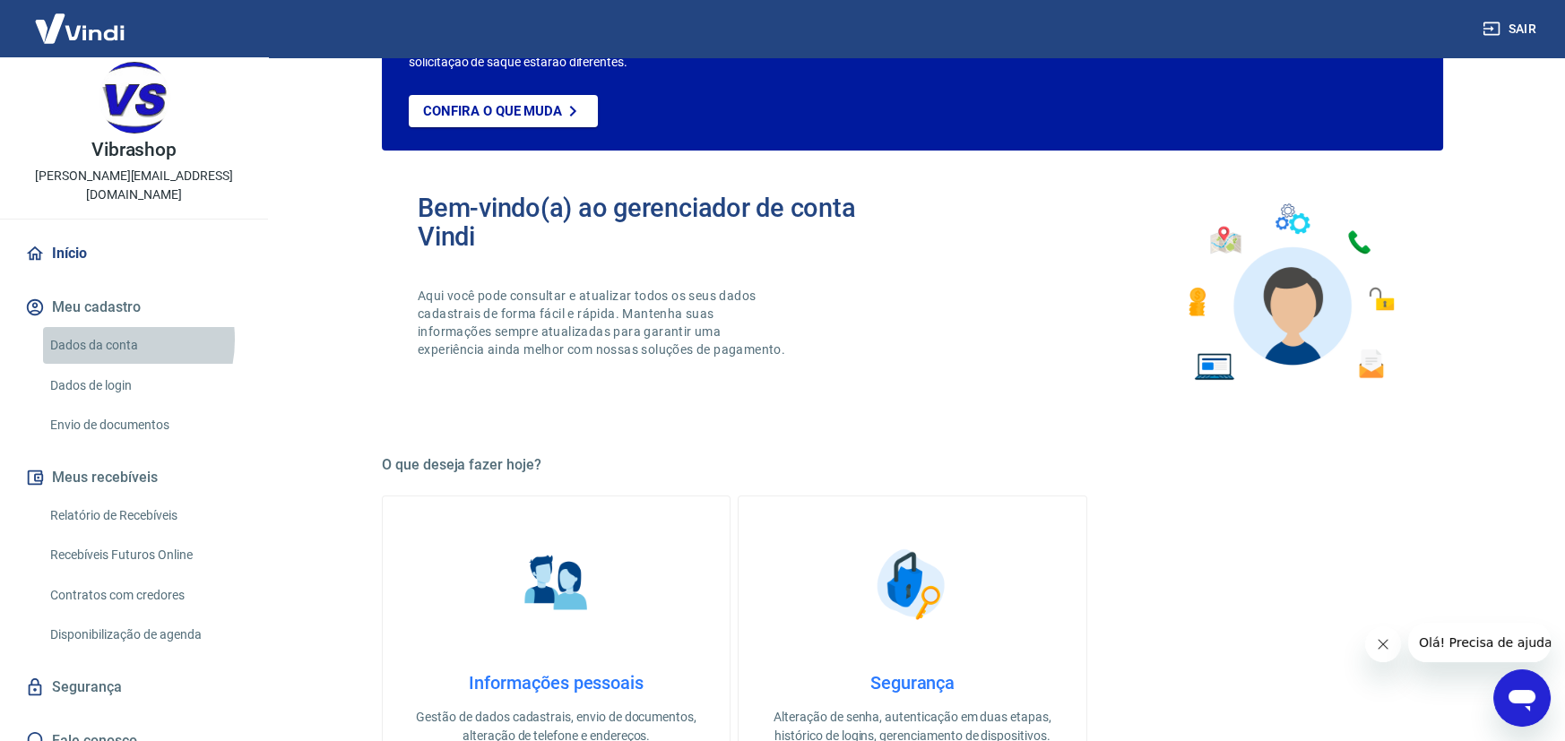
click at [99, 327] on link "Dados da conta" at bounding box center [144, 345] width 203 height 37
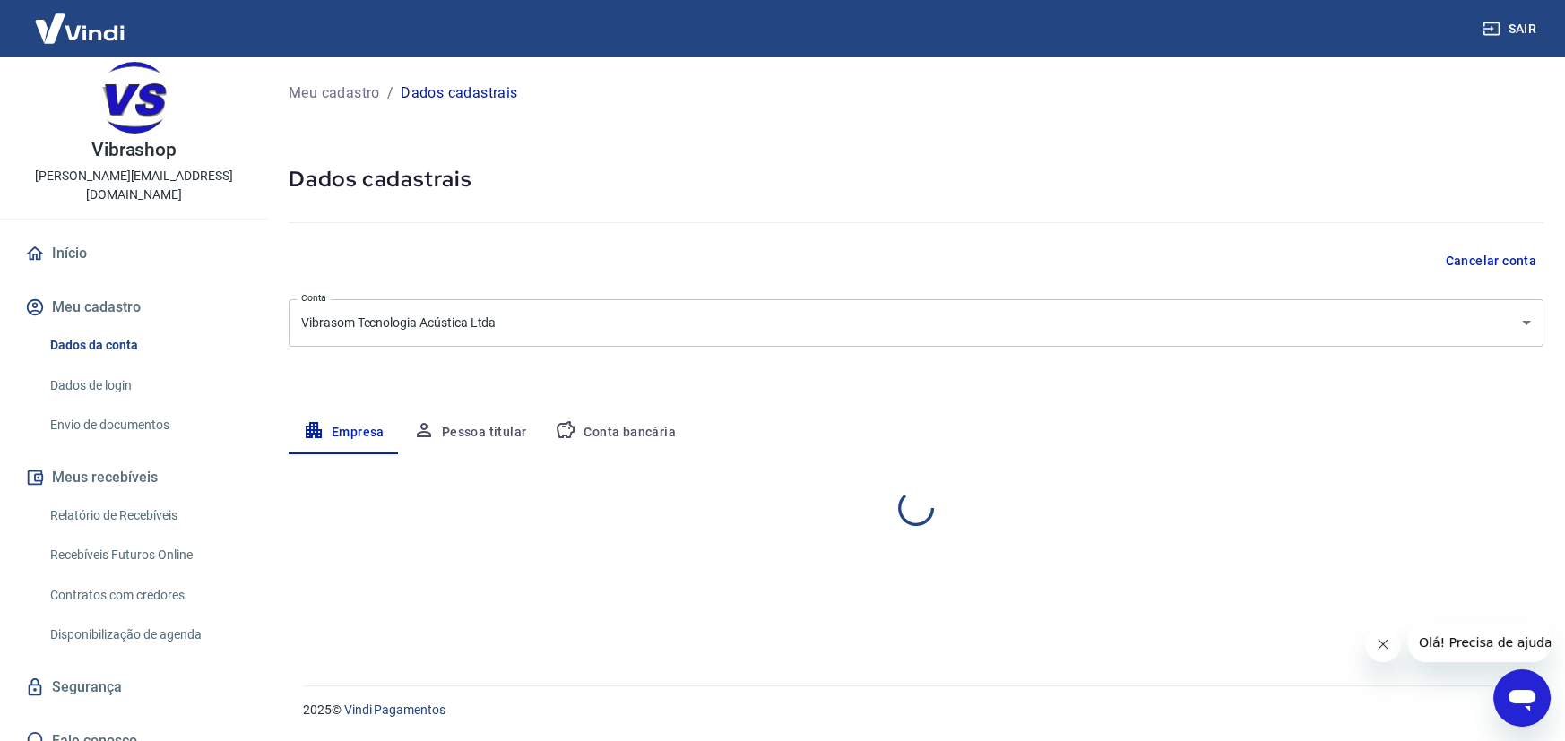
select select "SP"
select select "business"
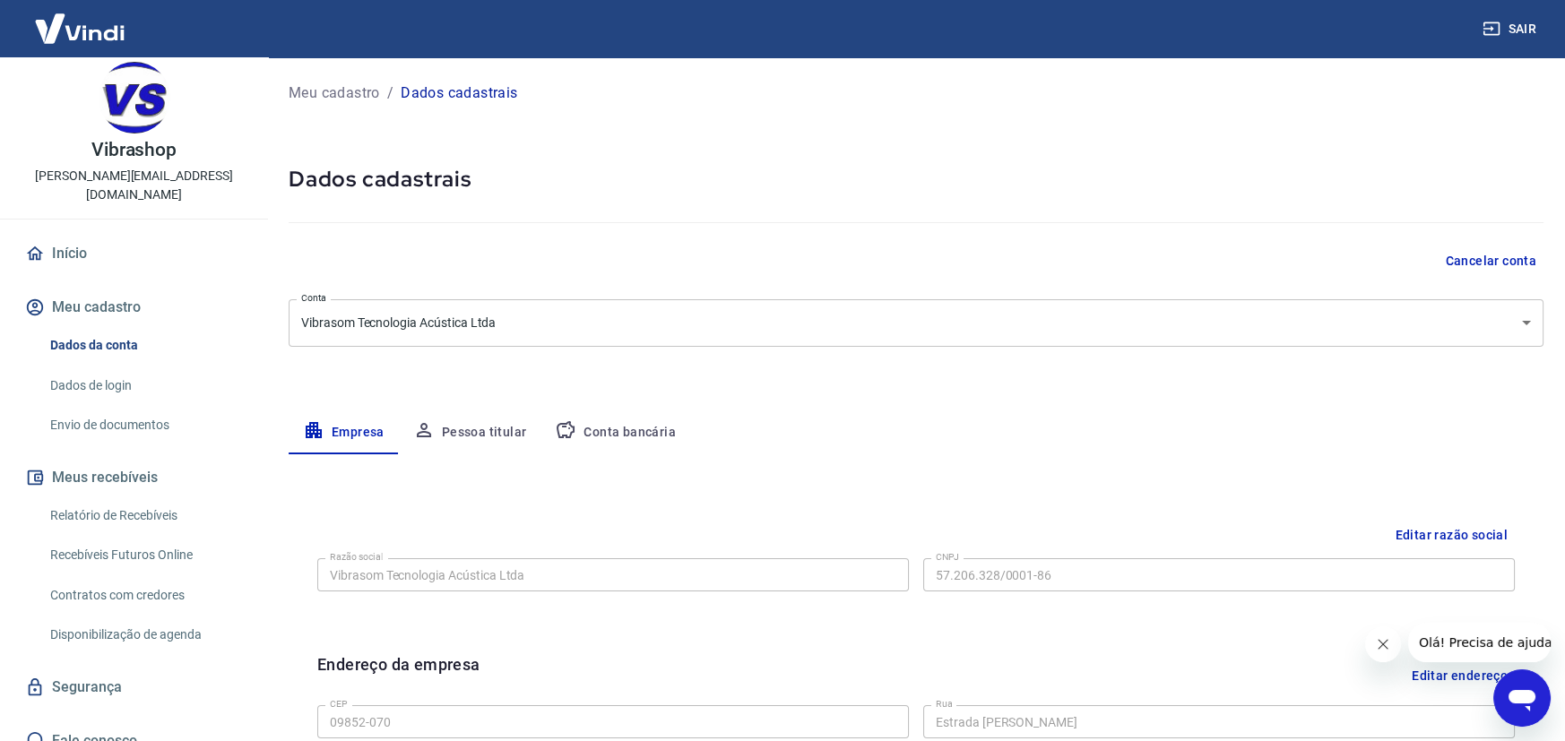
scroll to position [179, 0]
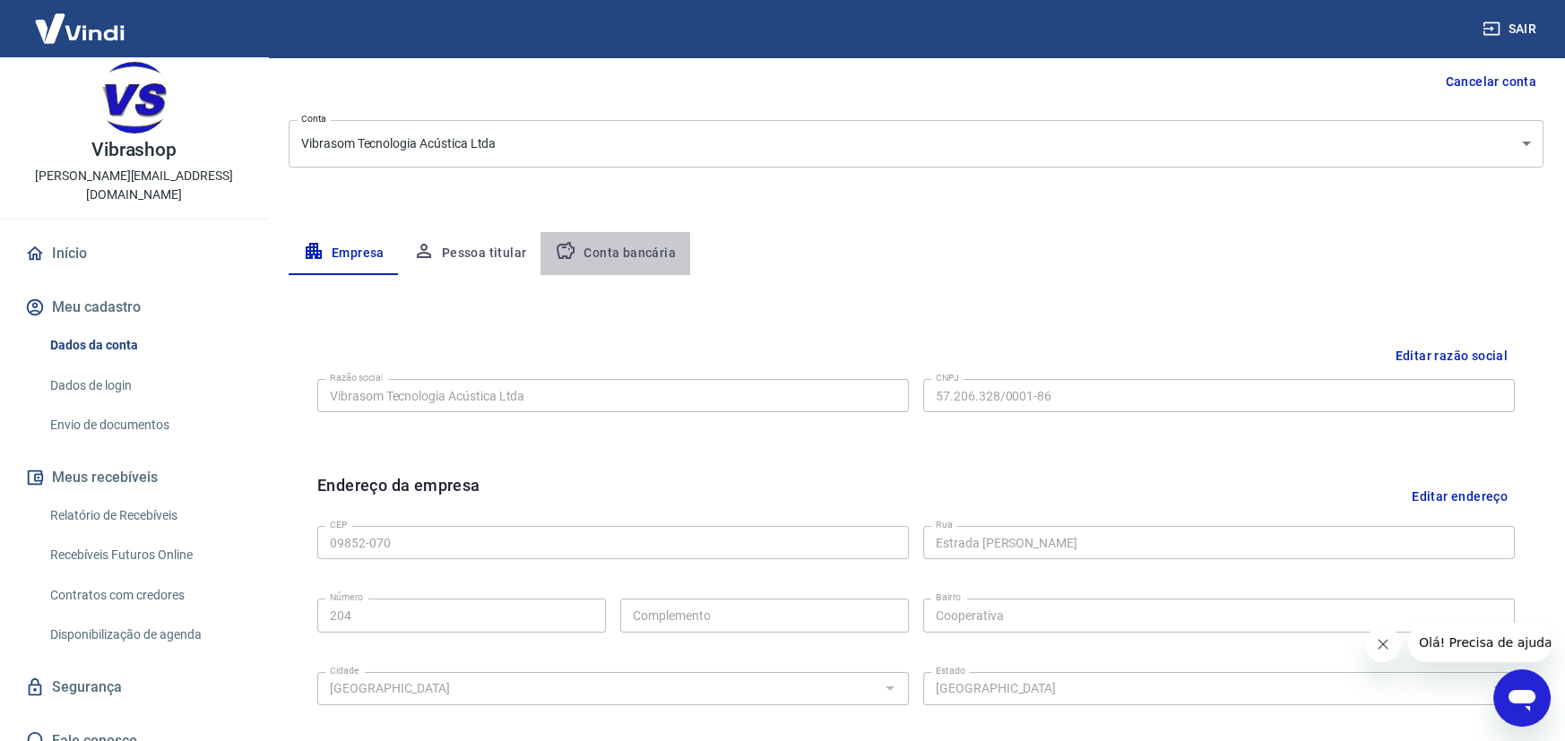
click at [639, 252] on button "Conta bancária" at bounding box center [615, 253] width 150 height 43
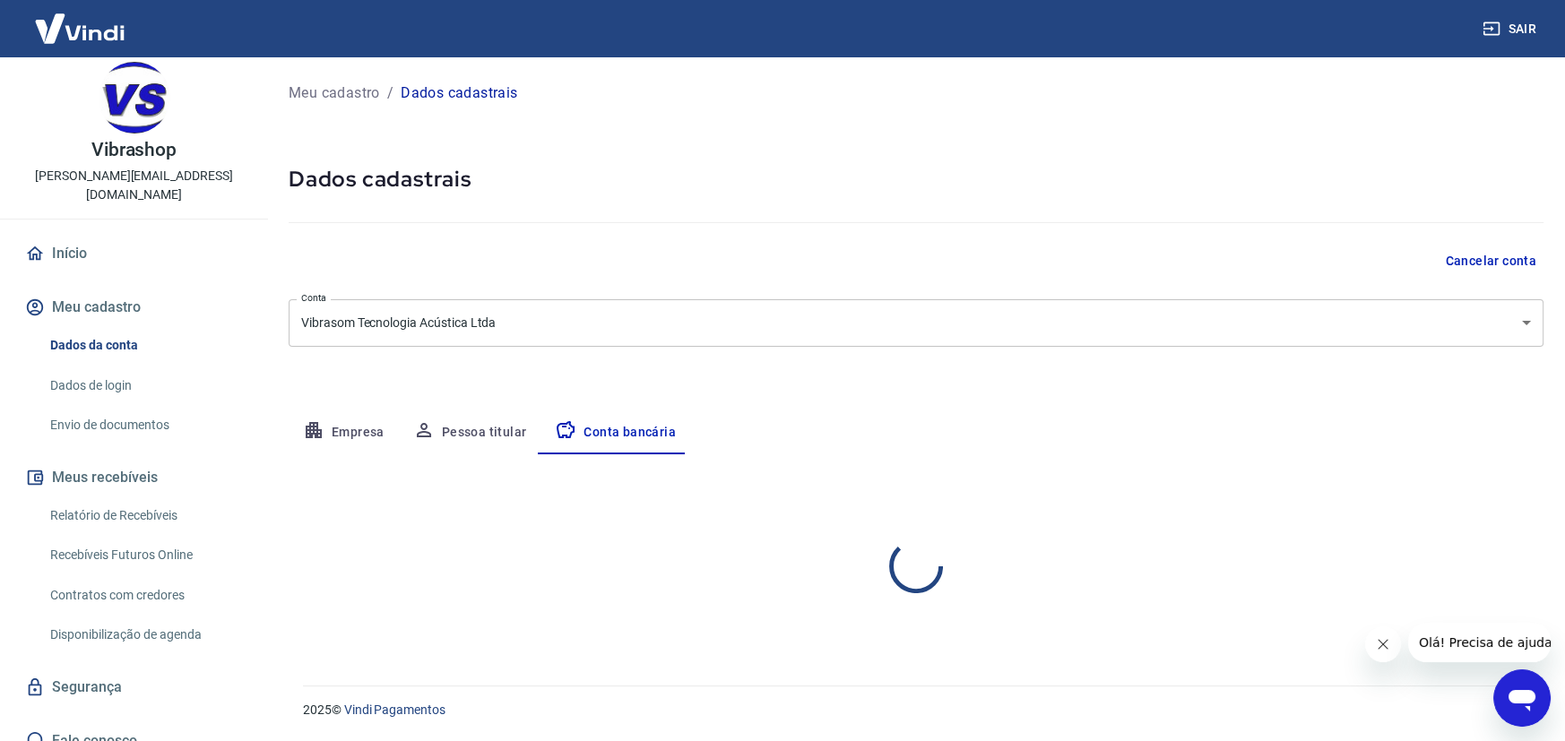
select select "1"
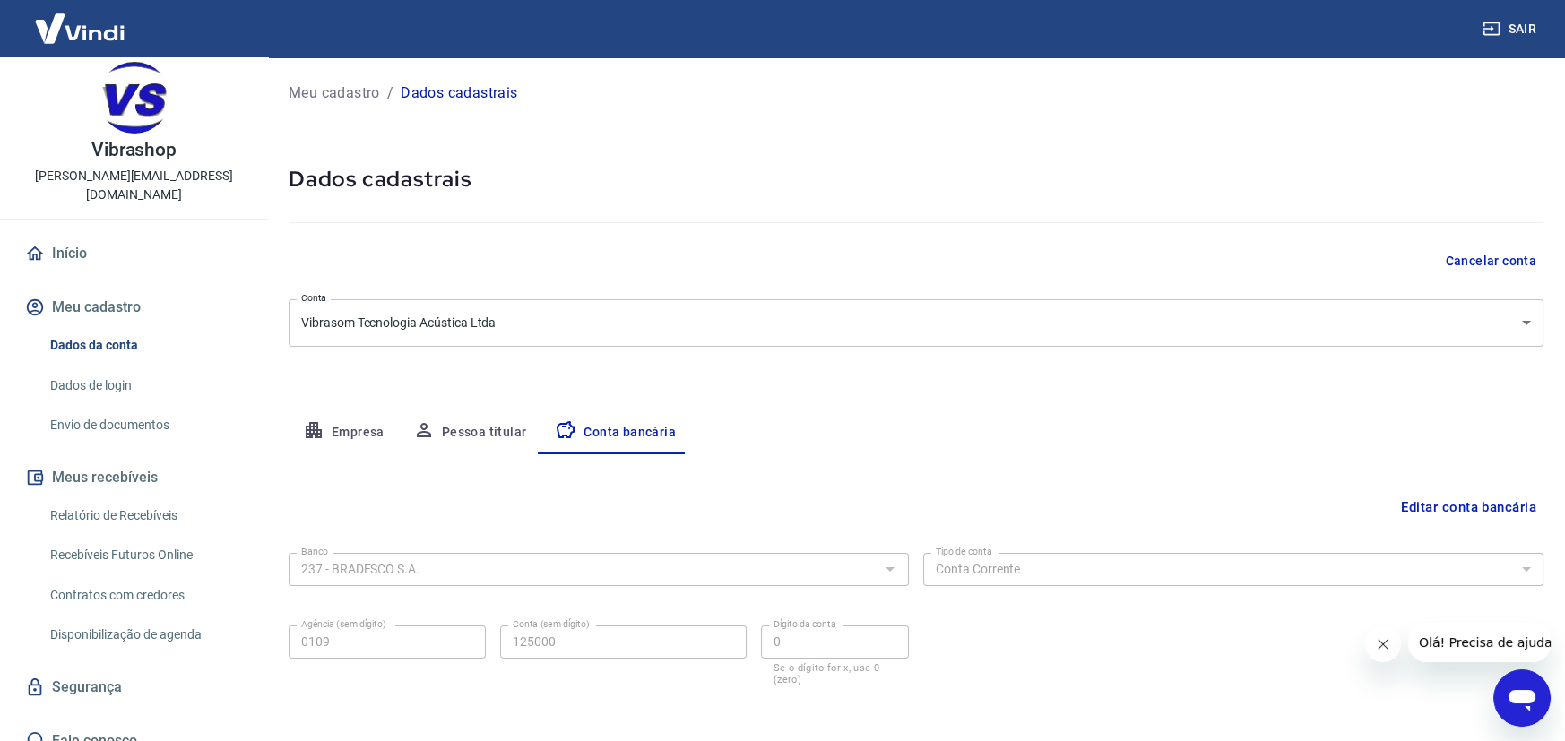
click at [87, 288] on button "Meu cadastro" at bounding box center [134, 307] width 225 height 39
click at [65, 234] on link "Início" at bounding box center [134, 253] width 225 height 39
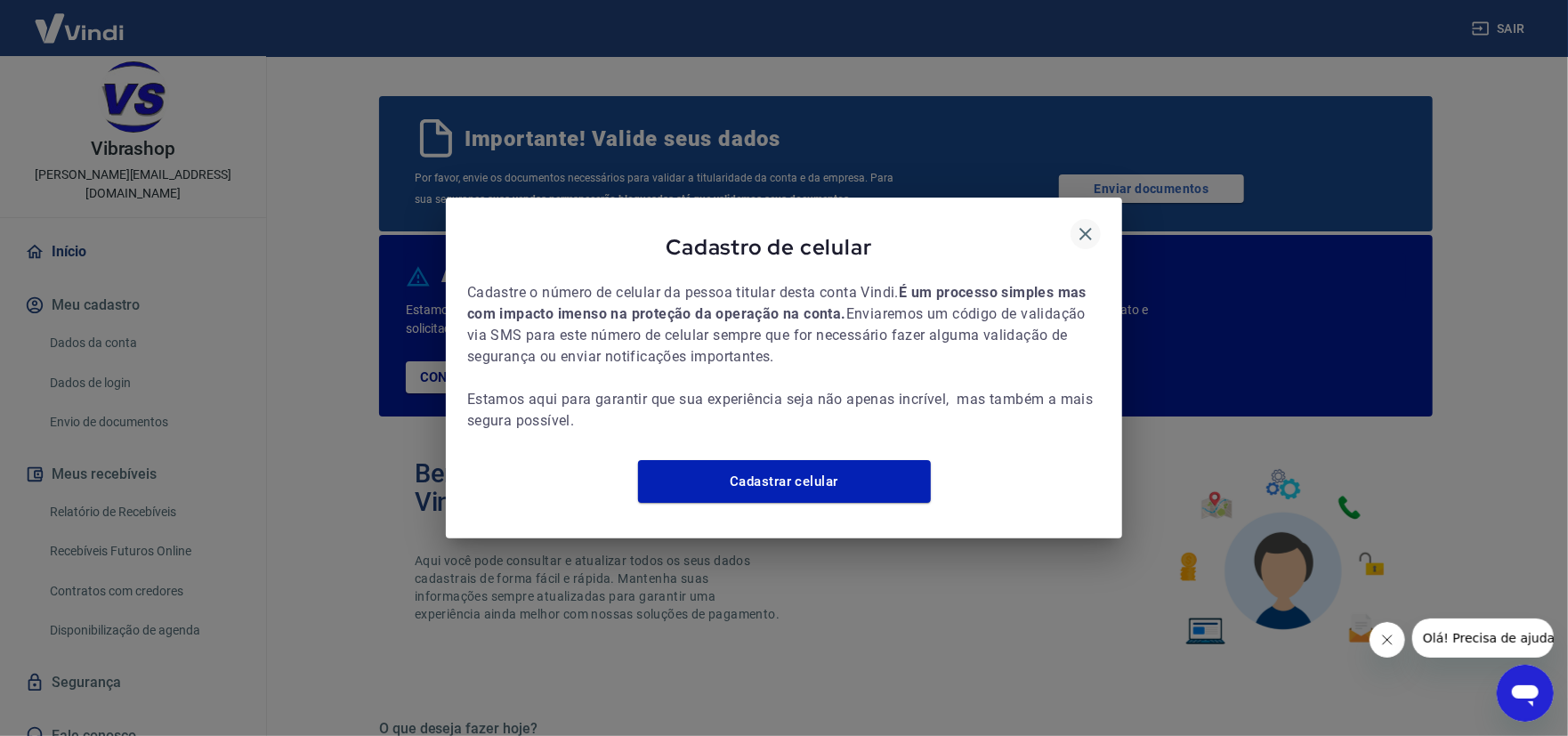
click at [1082, 227] on icon "button" at bounding box center [1085, 233] width 13 height 13
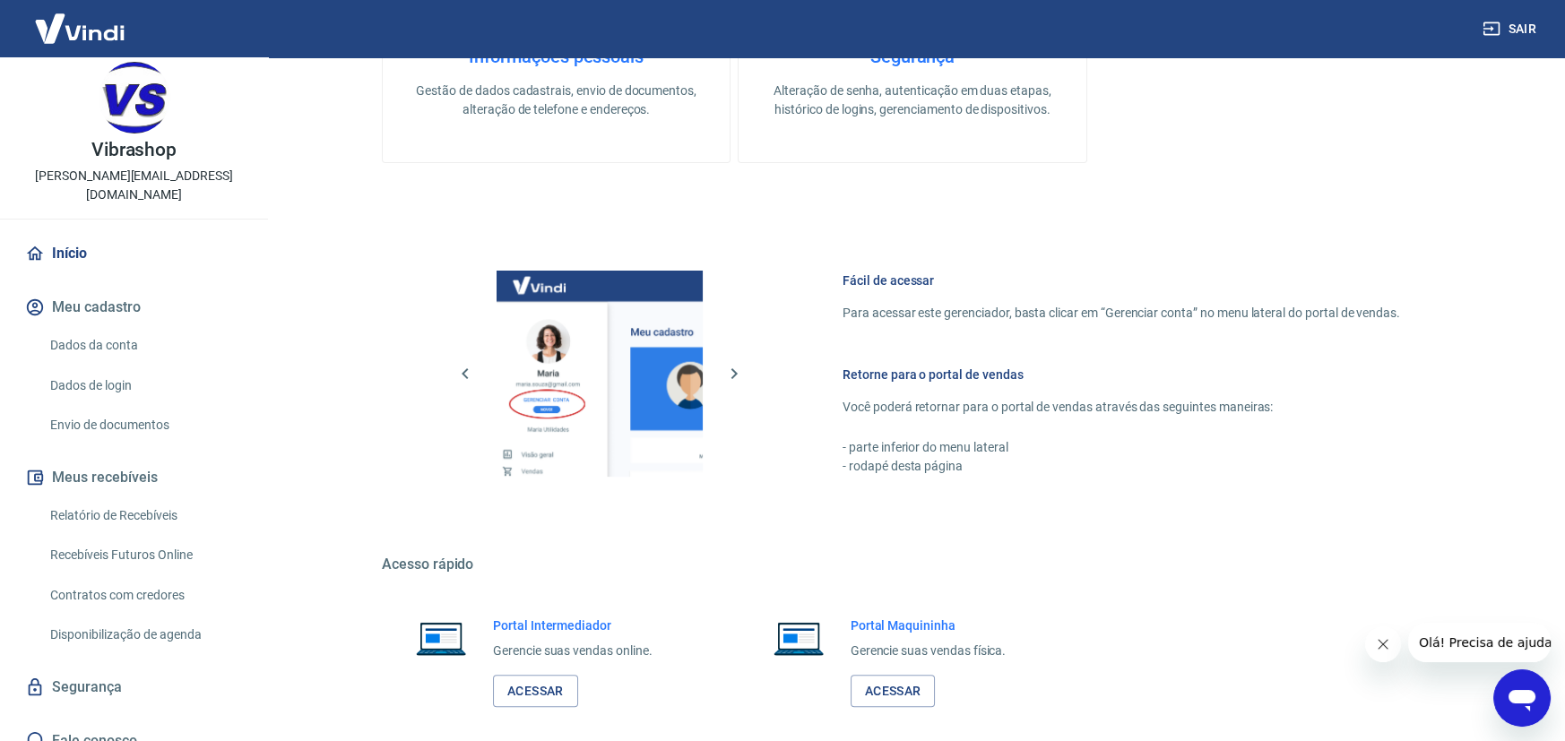
scroll to position [981, 0]
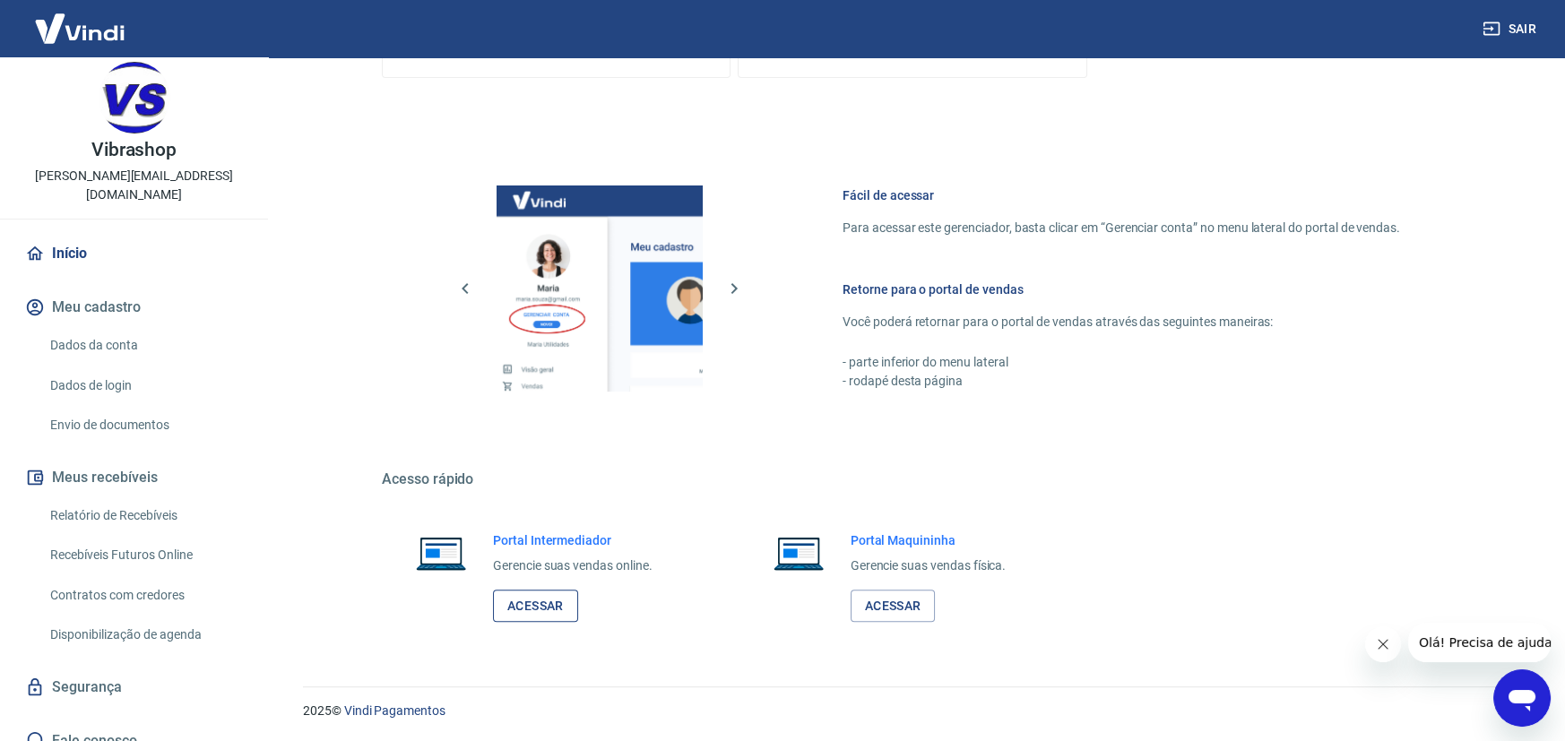
click at [543, 599] on link "Acessar" at bounding box center [535, 606] width 85 height 33
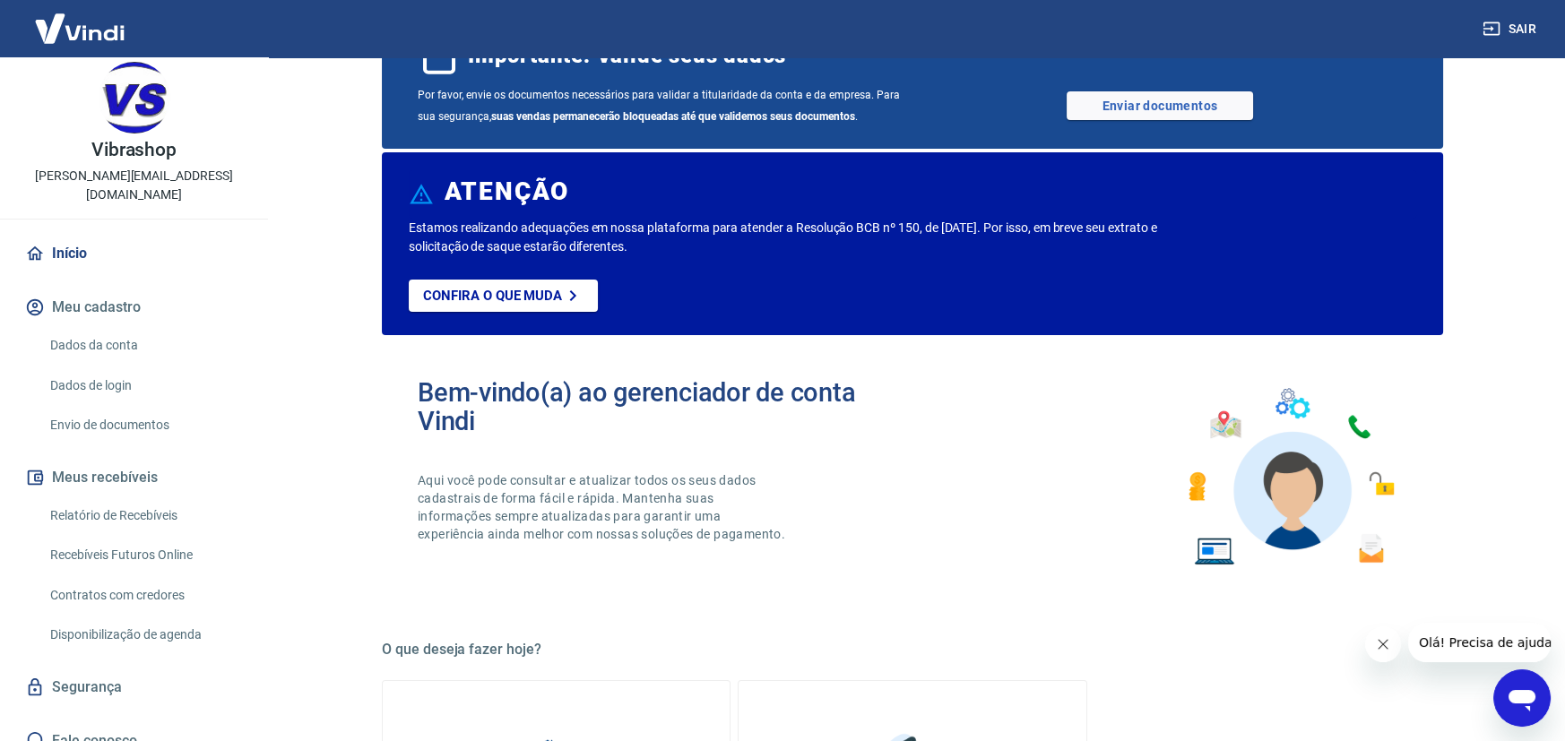
scroll to position [0, 0]
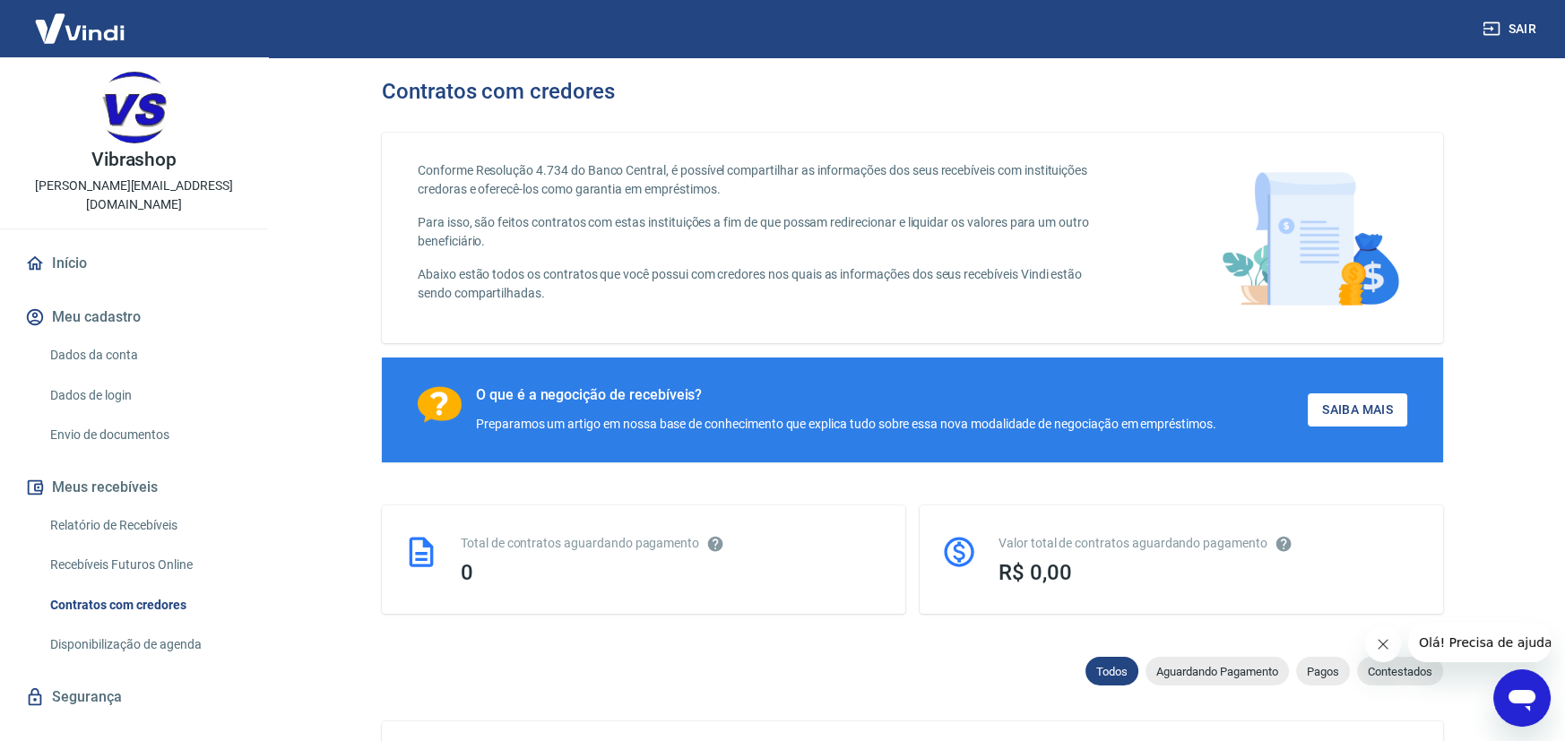
scroll to position [90, 0]
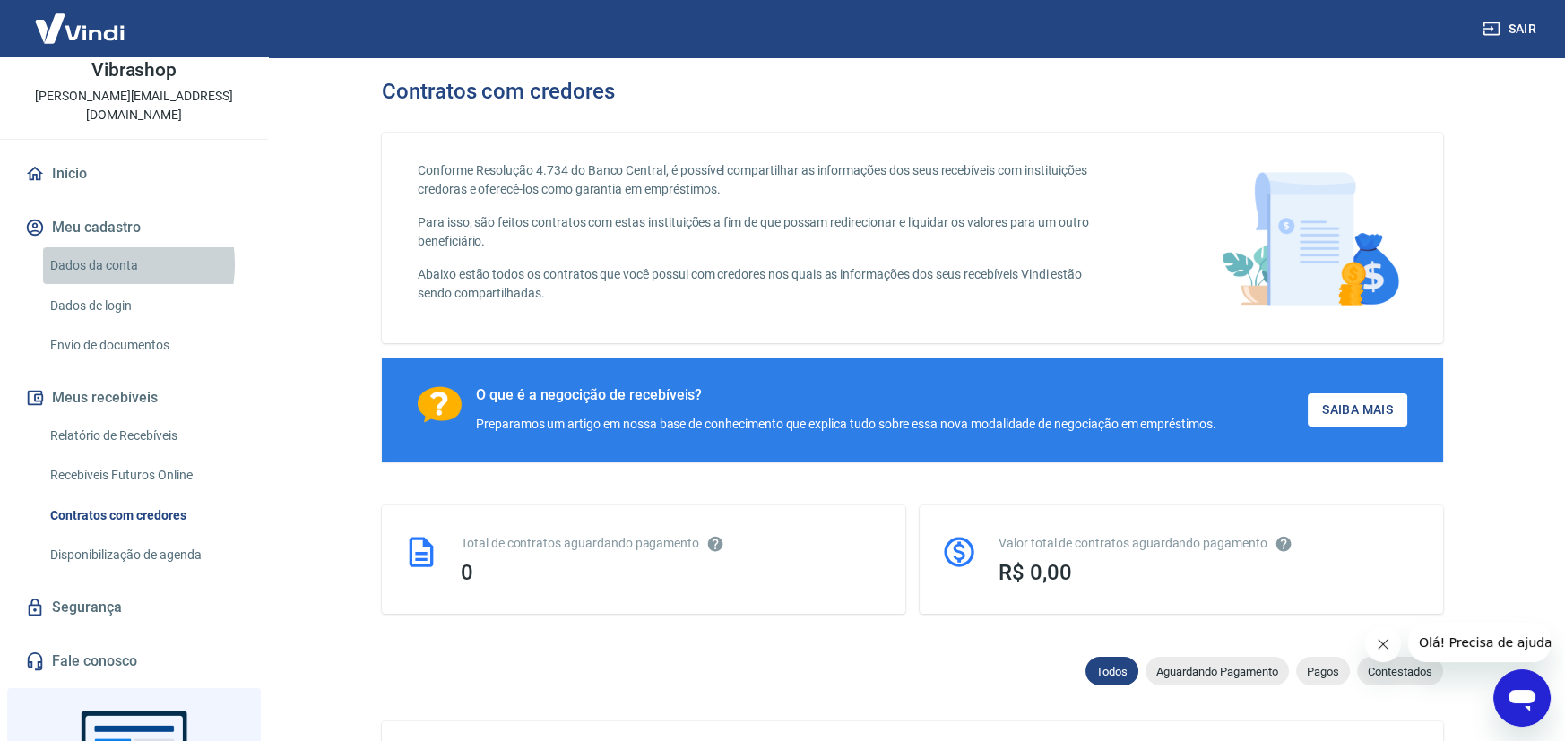
click at [94, 247] on link "Dados da conta" at bounding box center [144, 265] width 203 height 37
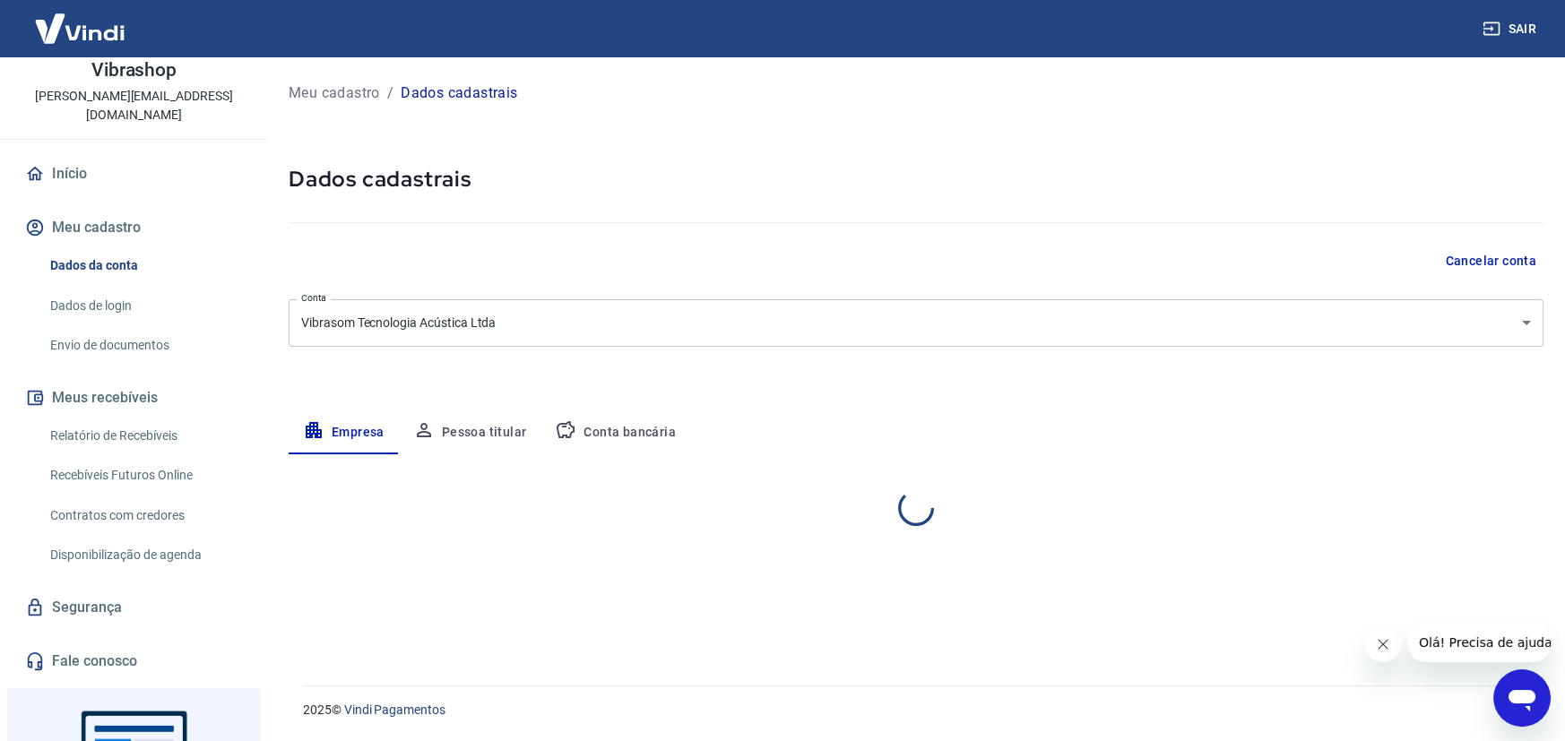
select select "SP"
select select "business"
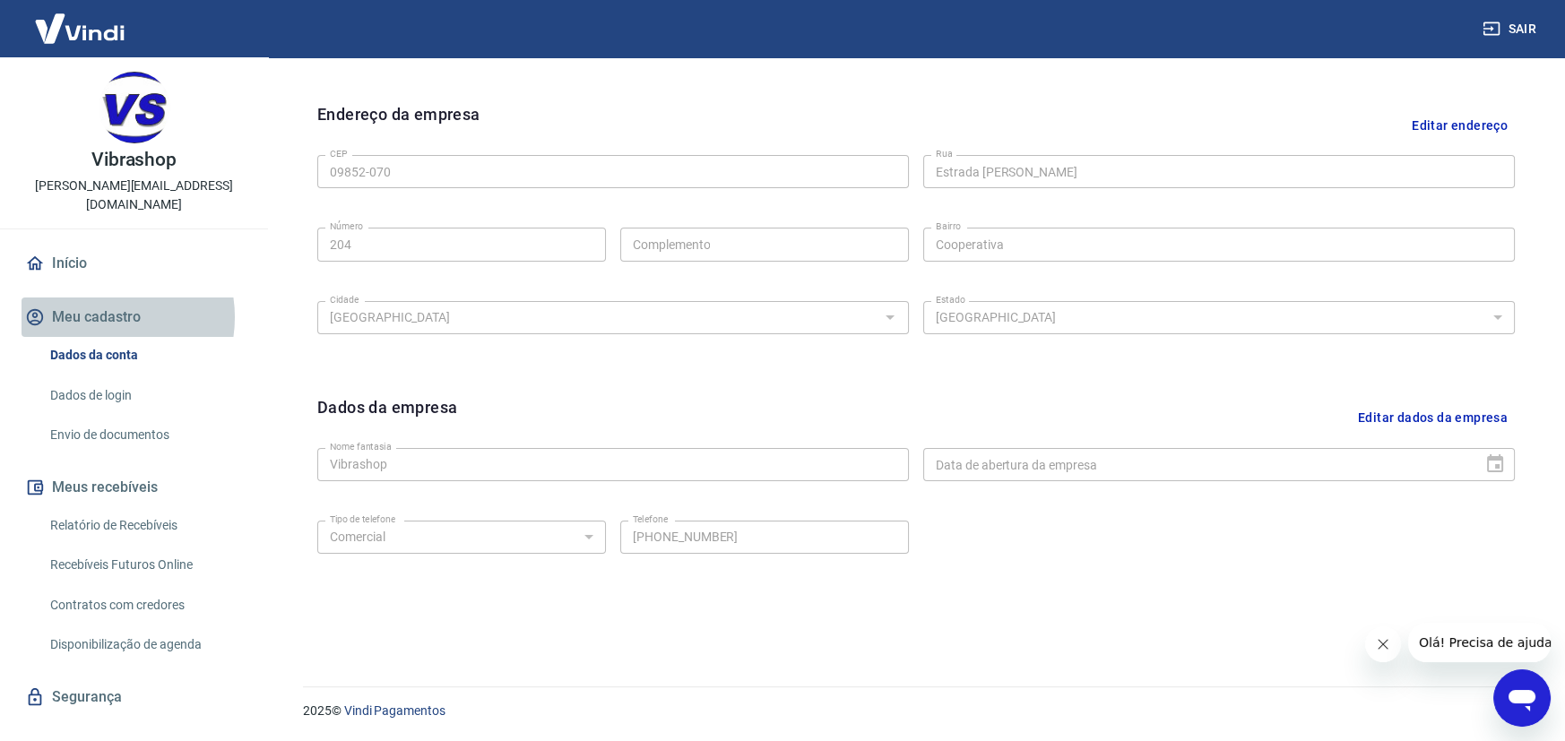
click at [99, 298] on button "Meu cadastro" at bounding box center [134, 317] width 225 height 39
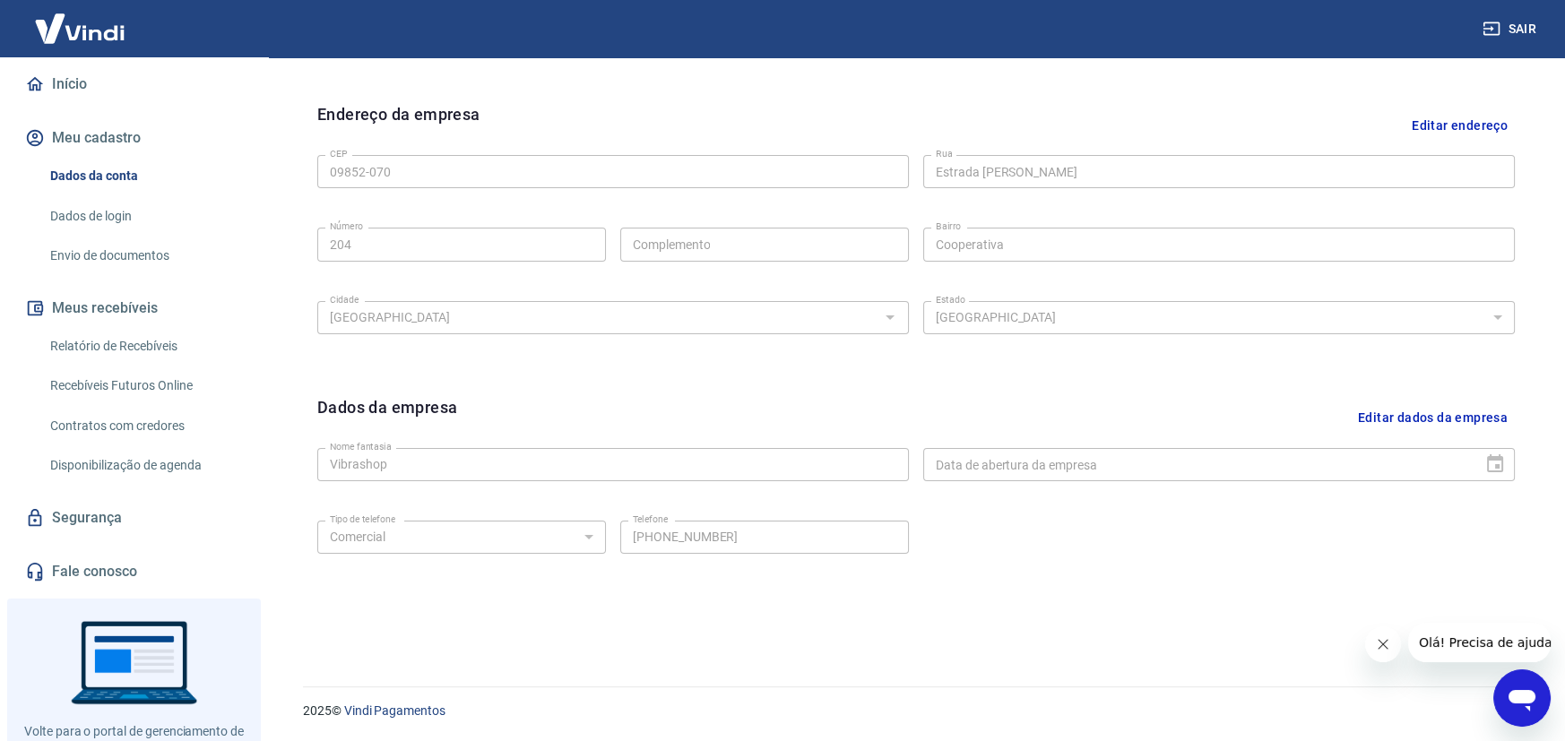
scroll to position [227, 0]
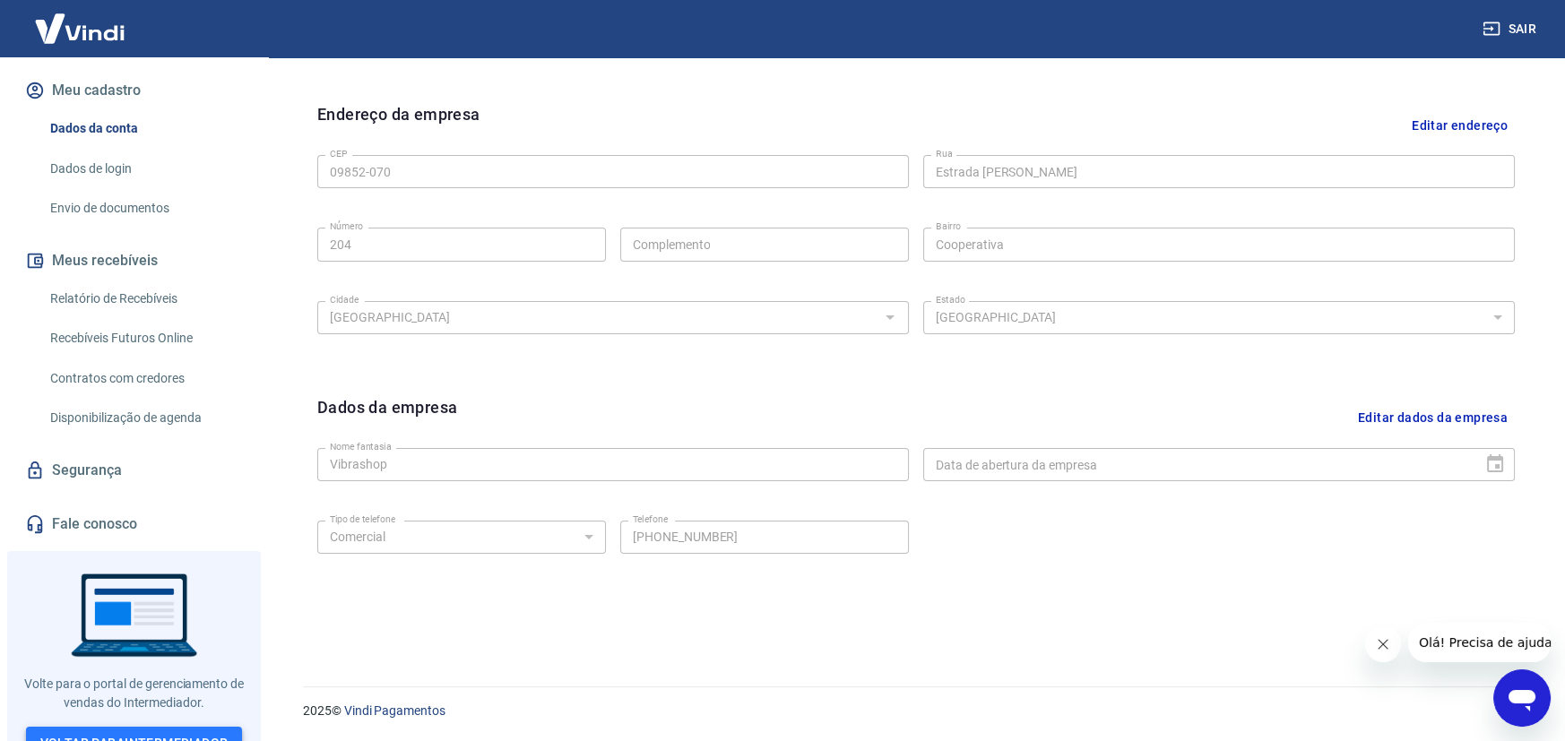
click at [84, 727] on link "Voltar para Intermediador" at bounding box center [134, 743] width 217 height 33
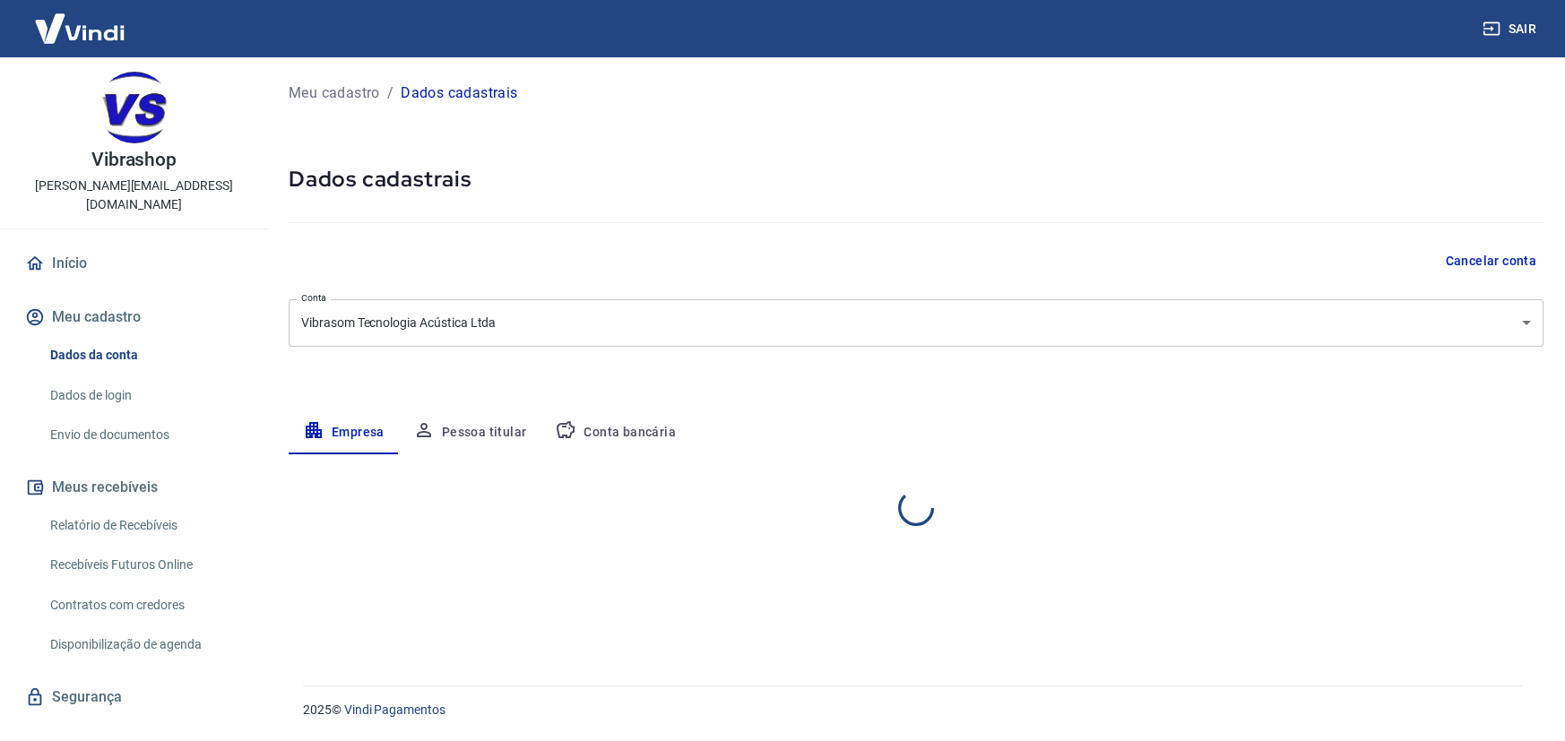
select select "SP"
select select "business"
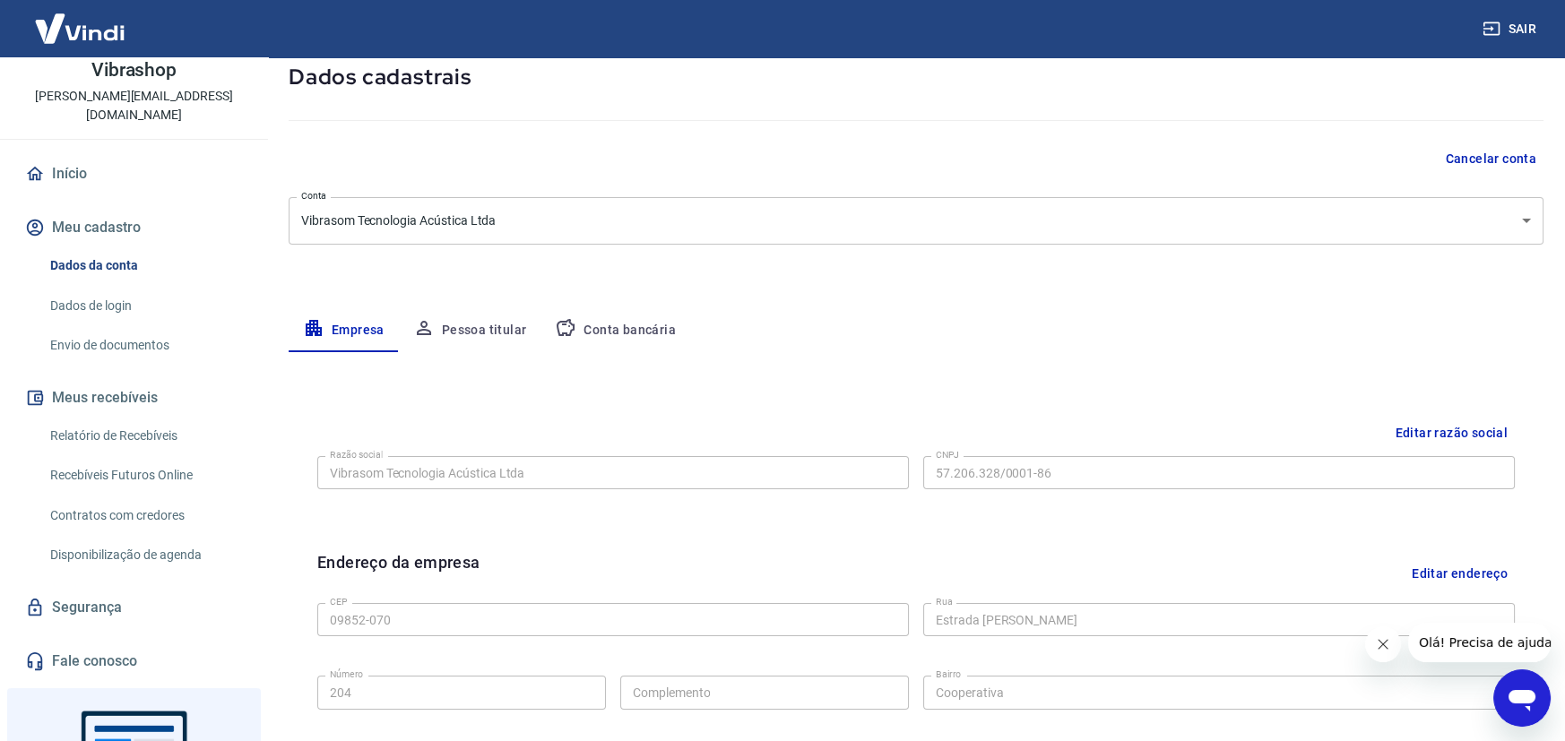
scroll to position [192, 0]
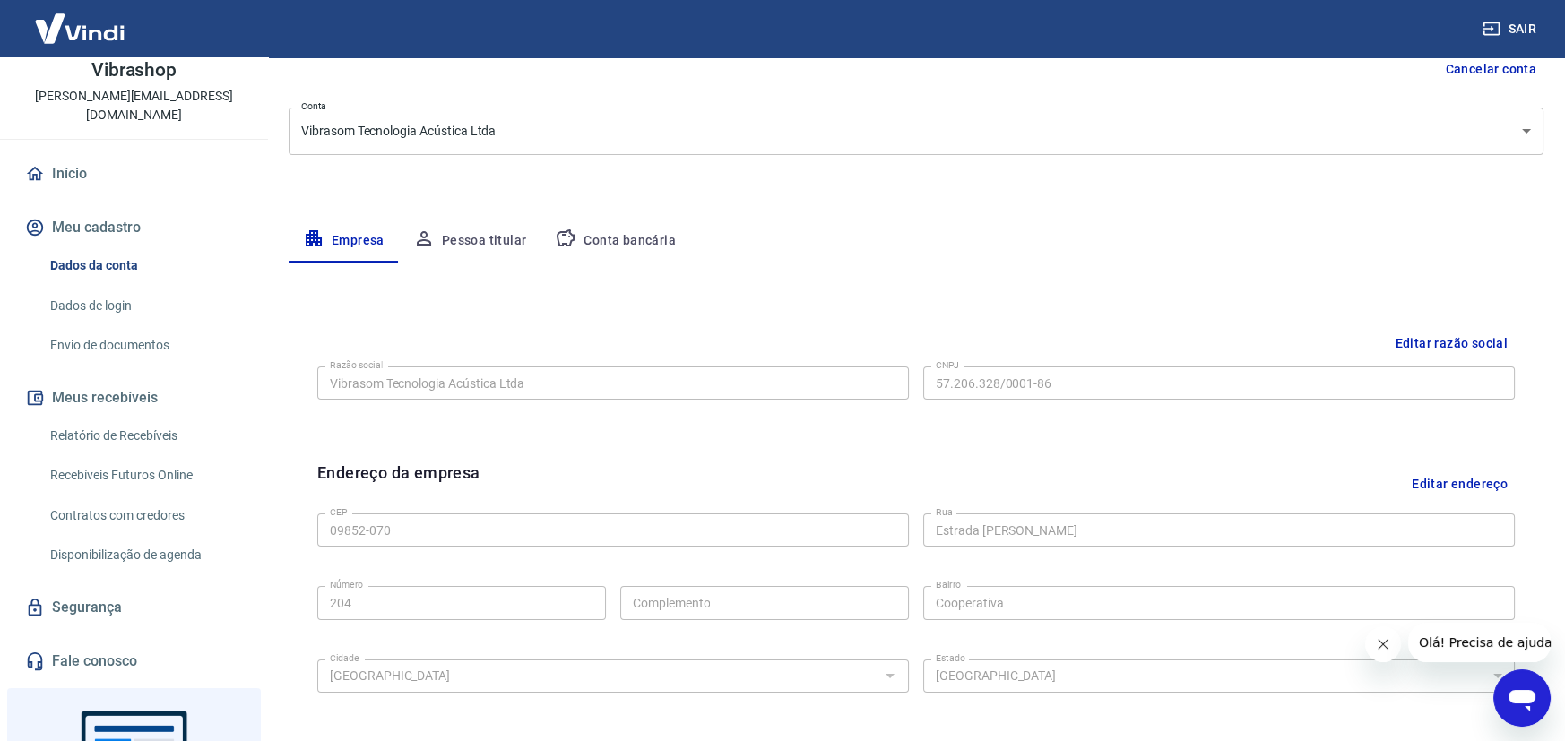
click at [485, 239] on button "Pessoa titular" at bounding box center [470, 241] width 143 height 43
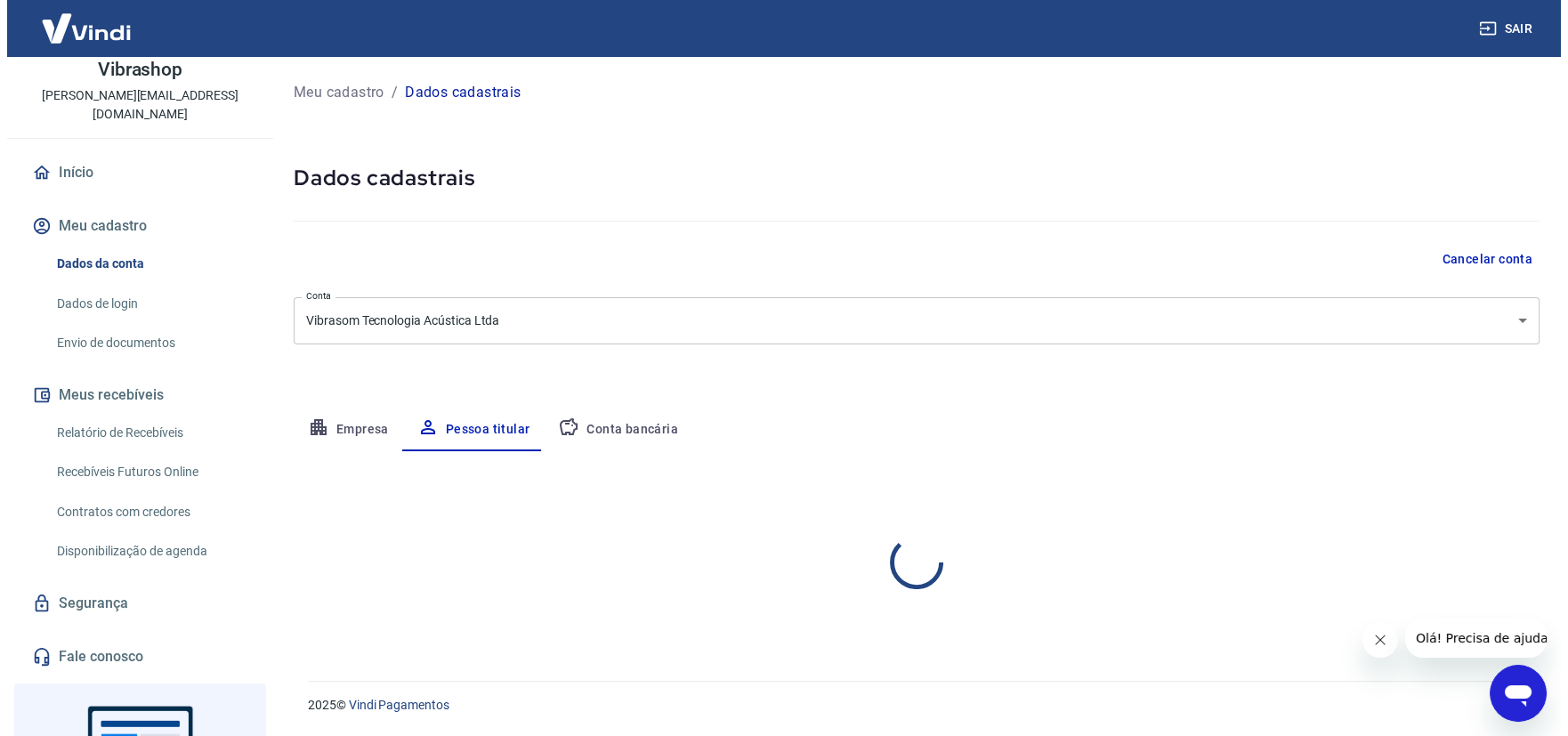
scroll to position [0, 0]
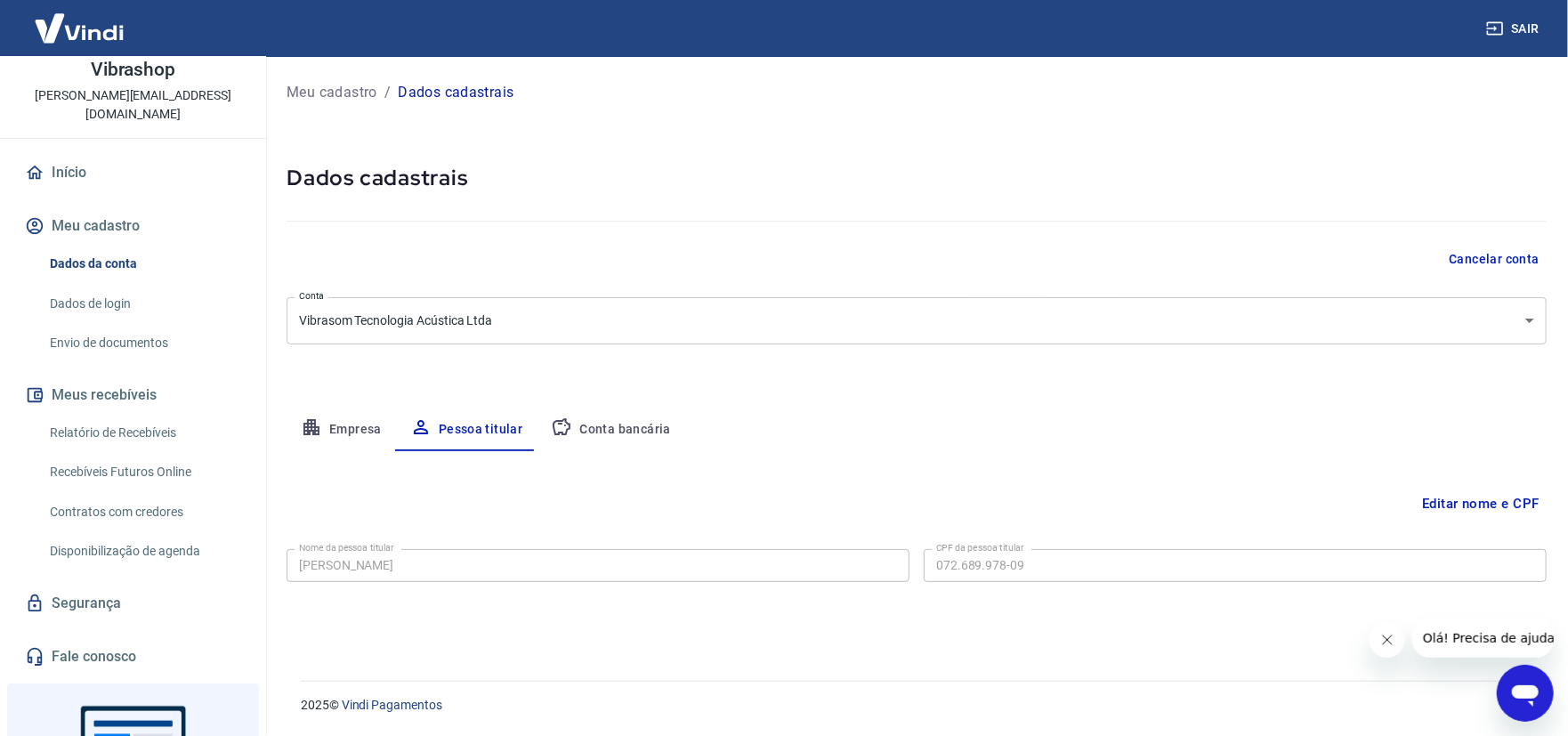
click at [616, 120] on div "Meu cadastro / Dados cadastrais Dados cadastrais Cancelar conta Conta Vibrasom …" at bounding box center [917, 358] width 1303 height 603
click at [498, 171] on h5 "Dados cadastrais" at bounding box center [917, 178] width 1260 height 29
drag, startPoint x: 466, startPoint y: 178, endPoint x: 286, endPoint y: 179, distance: 180.0
click at [287, 179] on h5 "Dados cadastrais" at bounding box center [917, 178] width 1260 height 29
